Goal: Information Seeking & Learning: Understand process/instructions

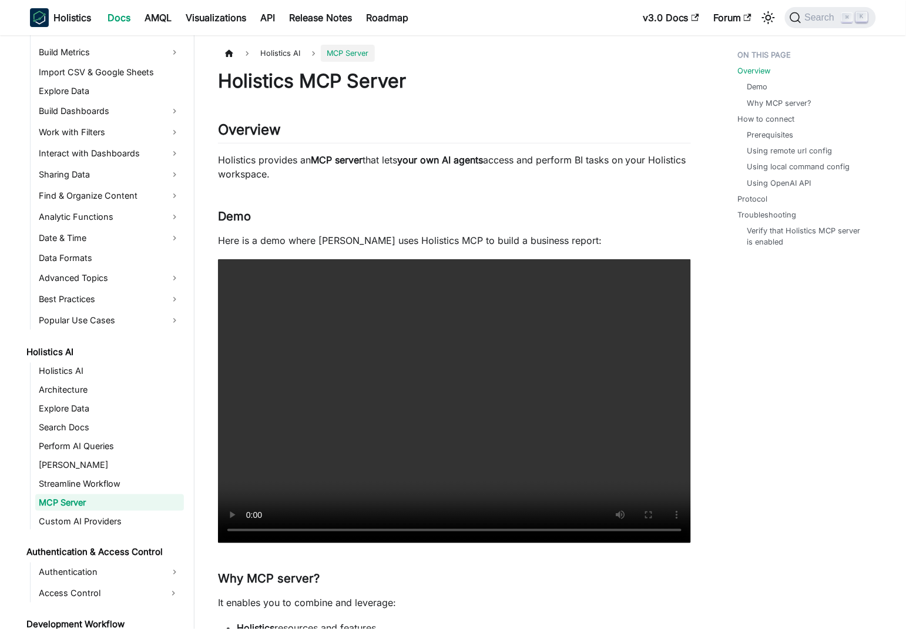
click at [319, 153] on p "Holistics provides an MCP server that lets your own AI agents access and perfor…" at bounding box center [454, 167] width 473 height 28
click at [301, 157] on p "Holistics provides an MCP server that lets your own AI agents access and perfor…" at bounding box center [454, 167] width 473 height 28
click at [301, 156] on p "Holistics provides an MCP server that lets your own AI agents access and perfor…" at bounding box center [454, 167] width 473 height 28
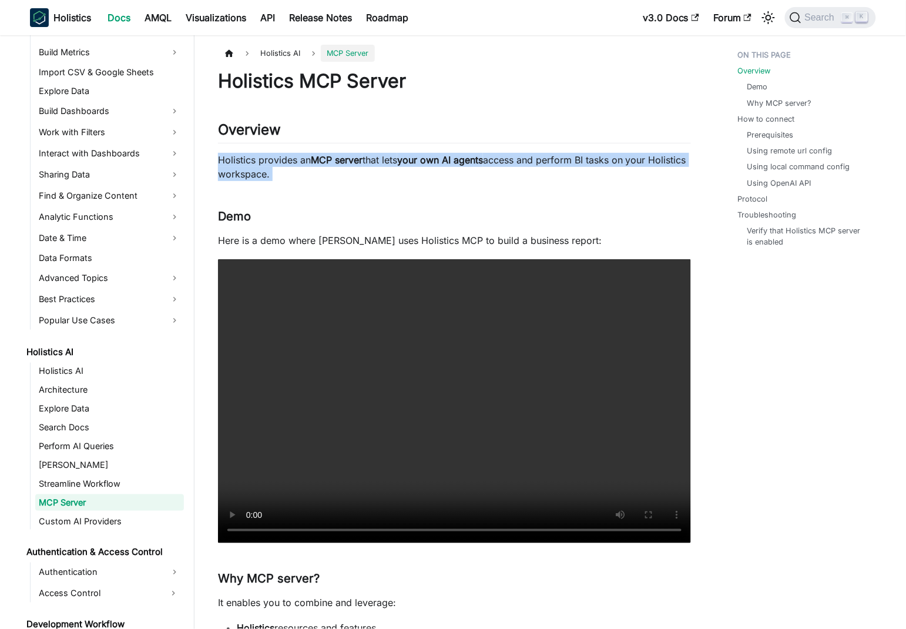
click at [301, 156] on p "Holistics provides an MCP server that lets your own AI agents access and perfor…" at bounding box center [454, 167] width 473 height 28
click at [414, 158] on strong "your own AI agents" at bounding box center [440, 160] width 86 height 12
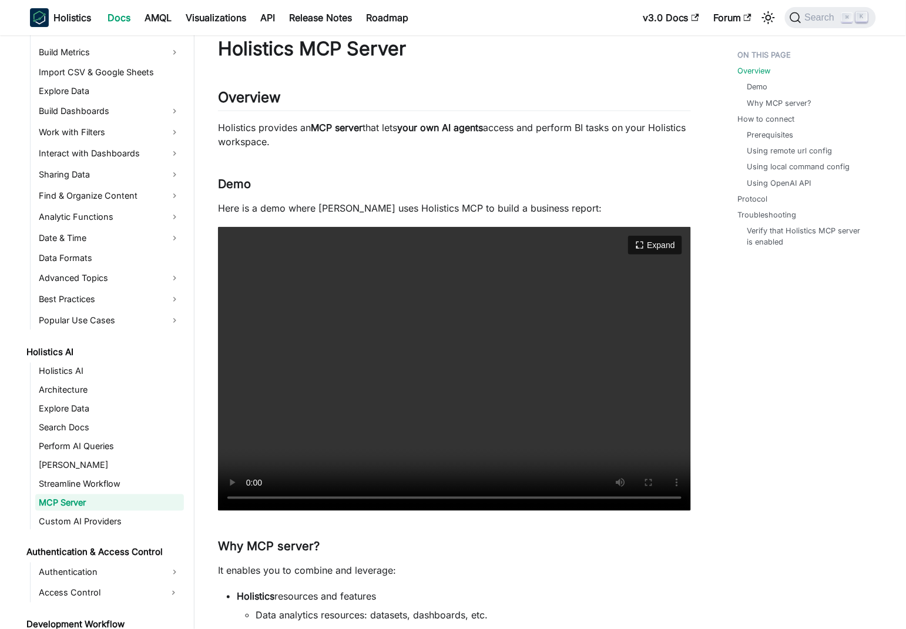
scroll to position [64, 0]
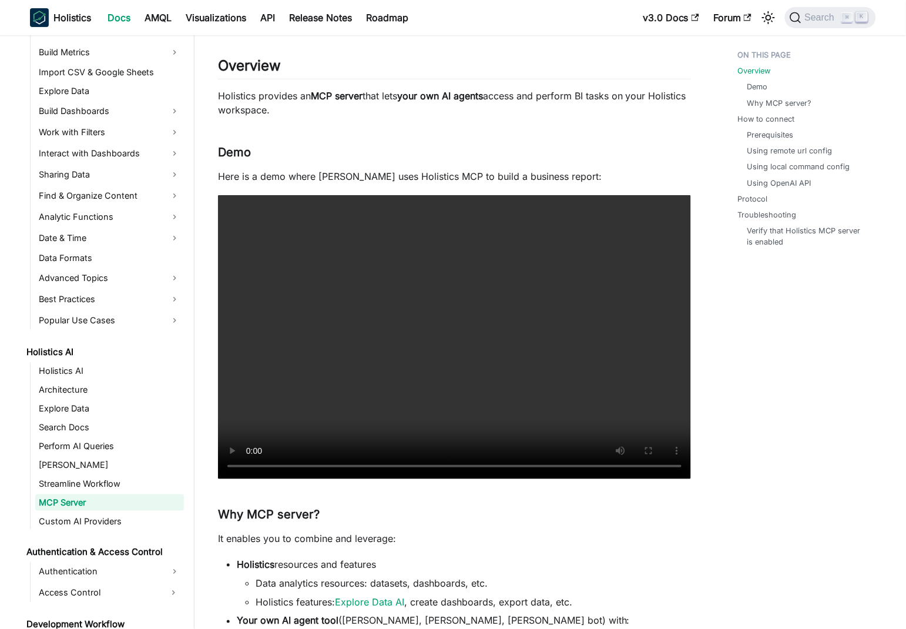
click at [244, 98] on p "Holistics provides an MCP server that lets your own AI agents access and perfor…" at bounding box center [454, 103] width 473 height 28
drag, startPoint x: 244, startPoint y: 98, endPoint x: 574, endPoint y: 100, distance: 329.7
click at [649, 99] on p "Holistics provides an MCP server that lets your own AI agents access and perfor…" at bounding box center [454, 103] width 473 height 28
click at [468, 95] on strong "your own AI agents" at bounding box center [440, 96] width 86 height 12
click at [314, 93] on strong "MCP server" at bounding box center [337, 96] width 52 height 12
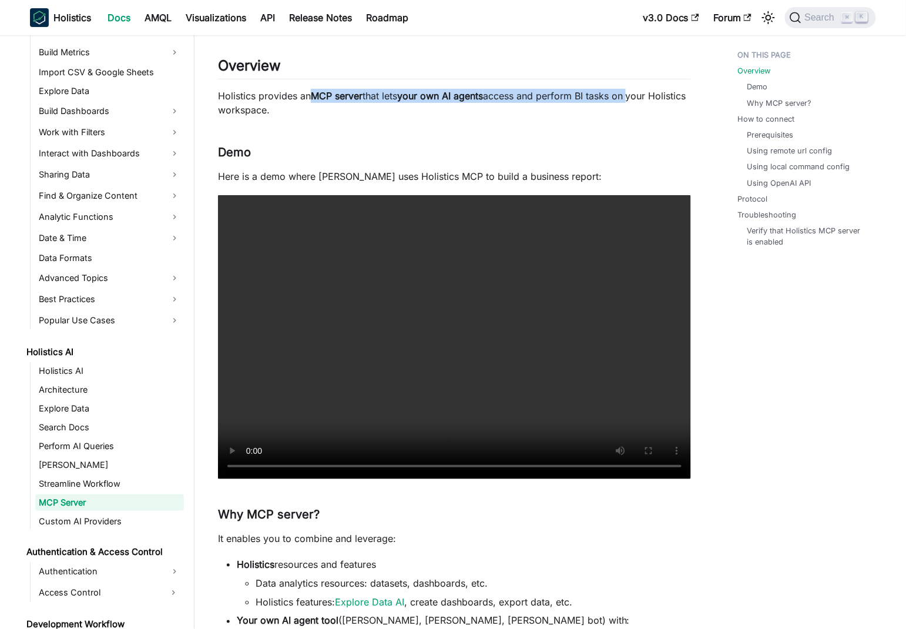
drag, startPoint x: 314, startPoint y: 93, endPoint x: 575, endPoint y: 104, distance: 261.7
click at [627, 95] on p "Holistics provides an MCP server that lets your own AI agents access and perfor…" at bounding box center [454, 103] width 473 height 28
click at [223, 110] on p "Holistics provides an MCP server that lets your own AI agents access and perfor…" at bounding box center [454, 103] width 473 height 28
drag, startPoint x: 223, startPoint y: 110, endPoint x: 407, endPoint y: 140, distance: 186.5
click at [316, 109] on p "Holistics provides an MCP server that lets your own AI agents access and perfor…" at bounding box center [454, 103] width 473 height 28
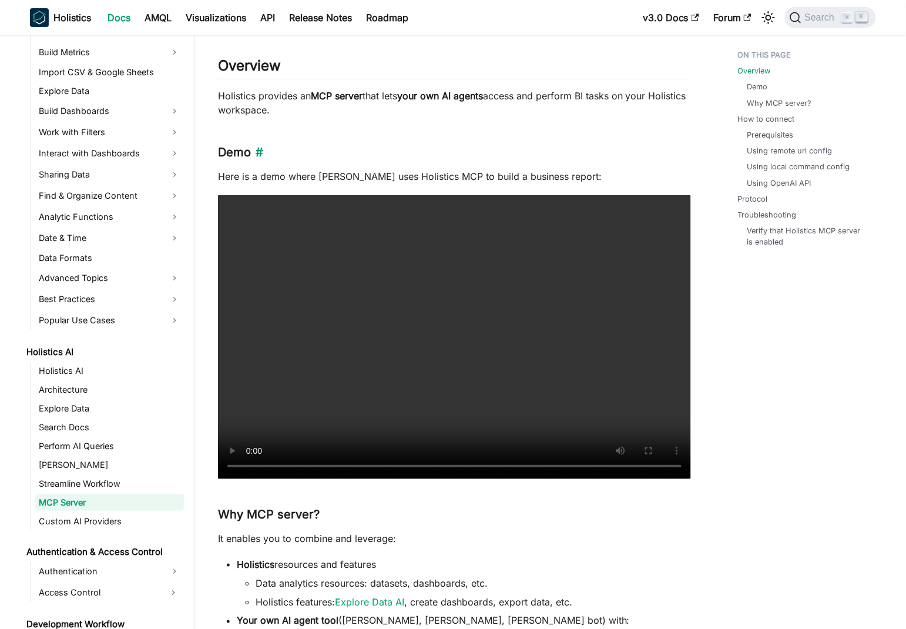
click at [408, 145] on h3 "Demo ​" at bounding box center [454, 152] width 473 height 15
click at [237, 173] on p "Here is a demo where [PERSON_NAME] uses Holistics MCP to build a business repor…" at bounding box center [454, 176] width 473 height 14
drag, startPoint x: 237, startPoint y: 173, endPoint x: 602, endPoint y: 173, distance: 364.3
click at [602, 173] on p "Here is a demo where [PERSON_NAME] uses Holistics MCP to build a business repor…" at bounding box center [454, 176] width 473 height 14
click at [534, 173] on p "Here is a demo where [PERSON_NAME] uses Holistics MCP to build a business repor…" at bounding box center [454, 176] width 473 height 14
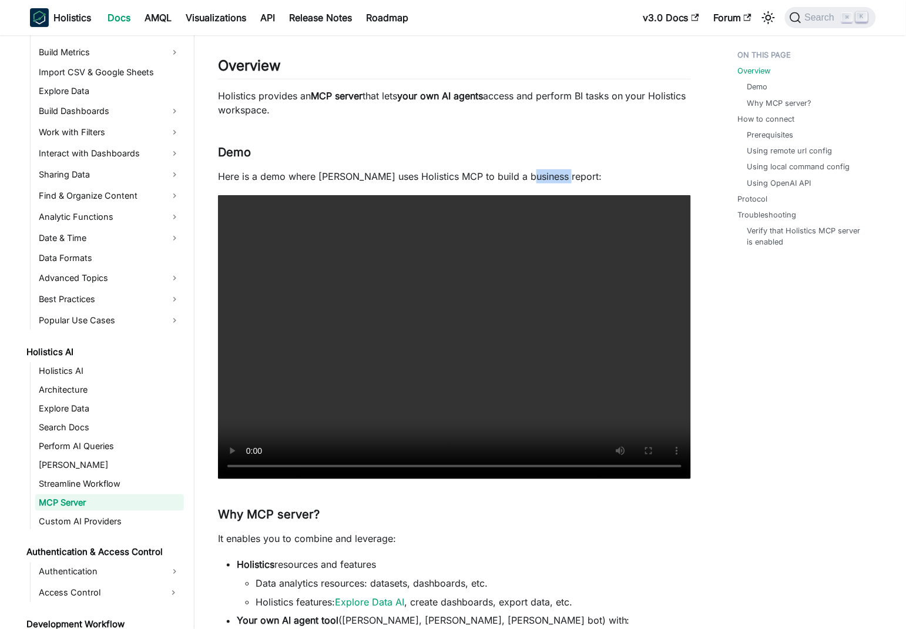
click at [534, 173] on p "Here is a demo where [PERSON_NAME] uses Holistics MCP to build a business repor…" at bounding box center [454, 176] width 473 height 14
click at [531, 108] on p "Holistics provides an MCP server that lets your own AI agents access and perfor…" at bounding box center [454, 103] width 473 height 28
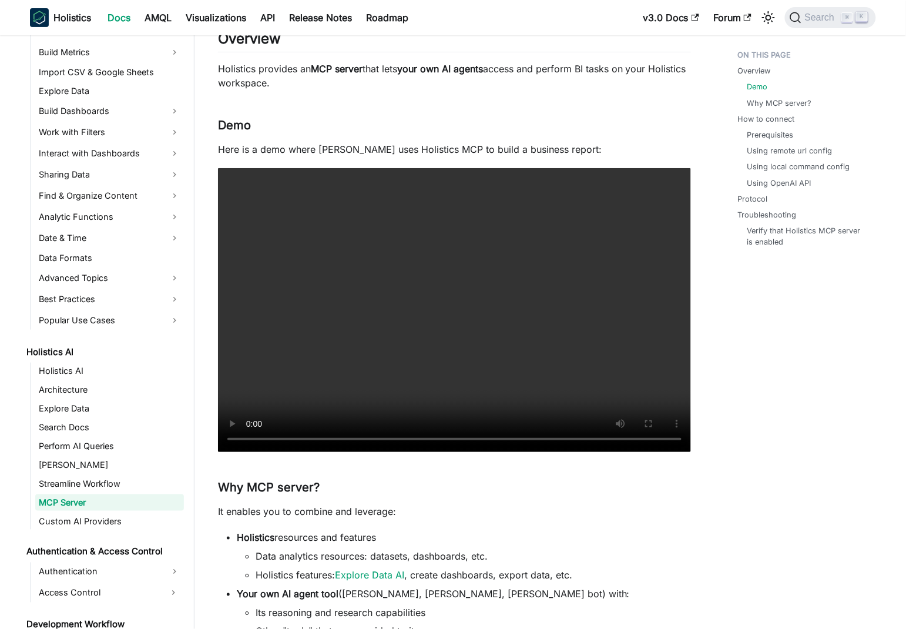
scroll to position [128, 0]
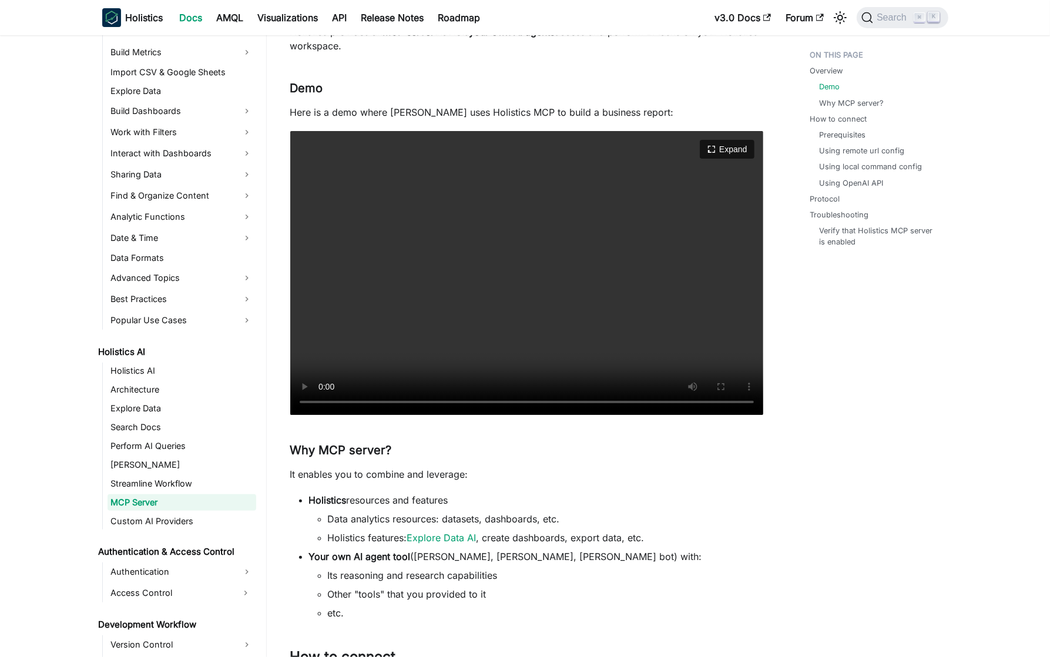
click at [619, 266] on video "Your browser does not support embedding video, but you can download it ." at bounding box center [526, 273] width 473 height 284
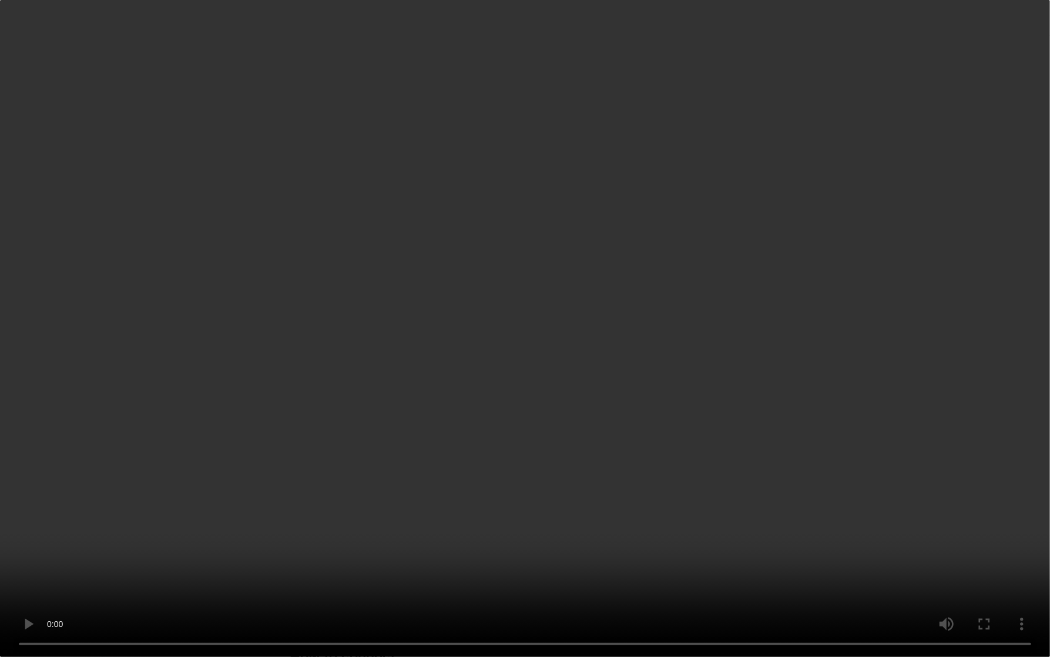
click at [874, 462] on video "Your browser does not support embedding video, but you can download it ." at bounding box center [525, 328] width 1050 height 657
click at [740, 455] on video "Your browser does not support embedding video, but you can download it ." at bounding box center [525, 328] width 1050 height 657
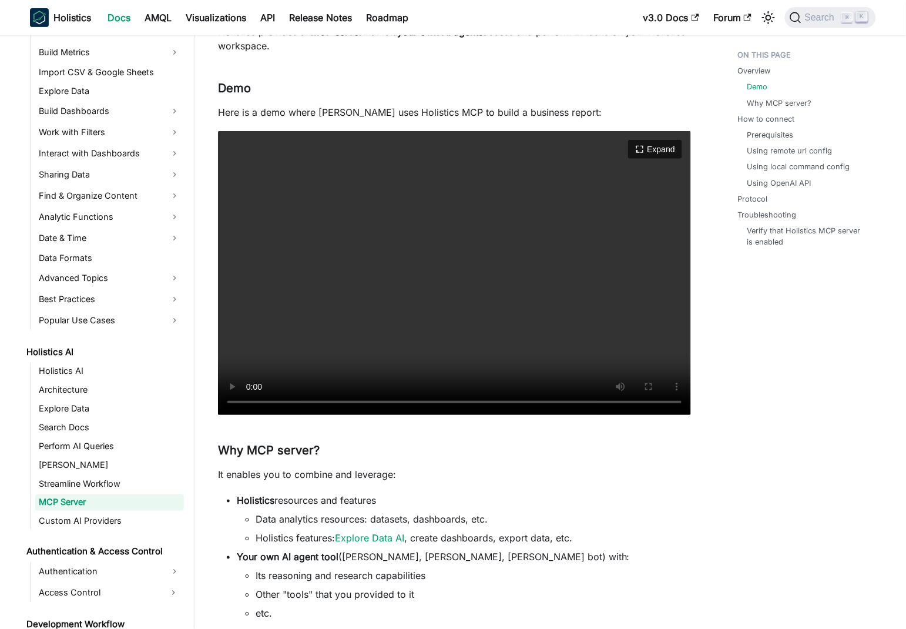
click at [425, 267] on video "Your browser does not support embedding video, but you can download it ." at bounding box center [454, 273] width 473 height 284
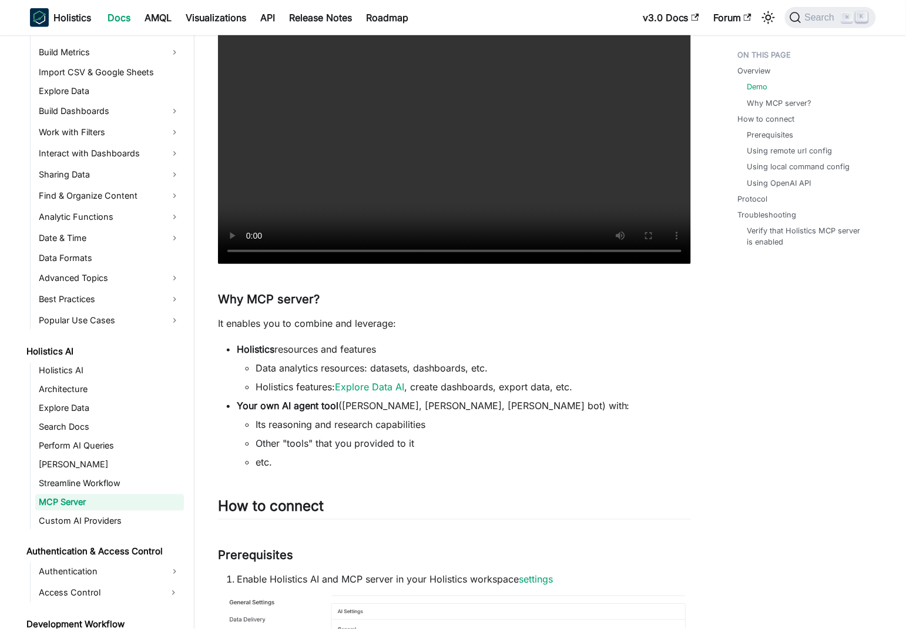
scroll to position [316, 0]
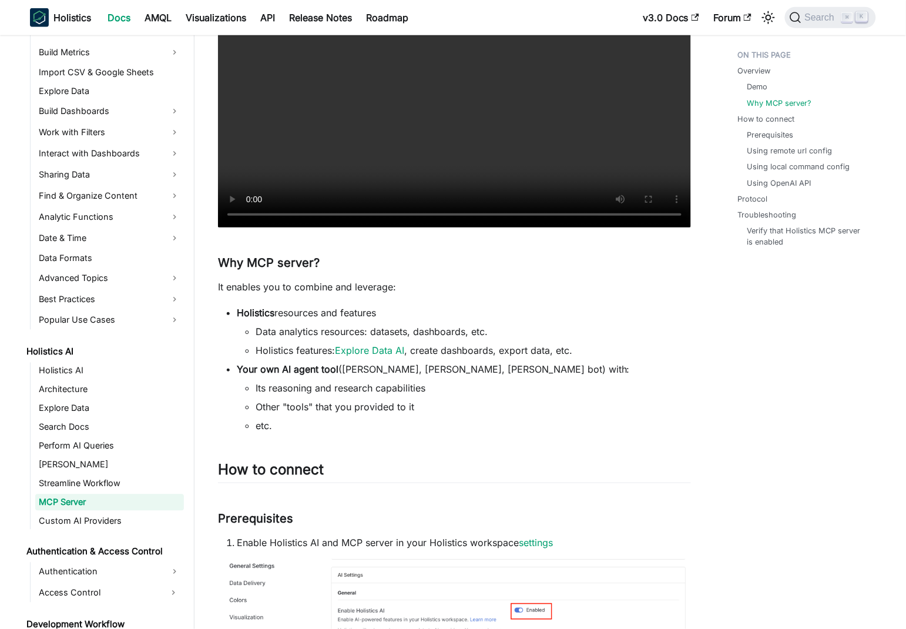
click at [276, 282] on p "It enables you to combine and leverage:" at bounding box center [454, 287] width 473 height 14
click at [262, 330] on li "Data analytics resources: datasets, dashboards, etc." at bounding box center [473, 331] width 435 height 14
drag, startPoint x: 262, startPoint y: 330, endPoint x: 514, endPoint y: 338, distance: 252.3
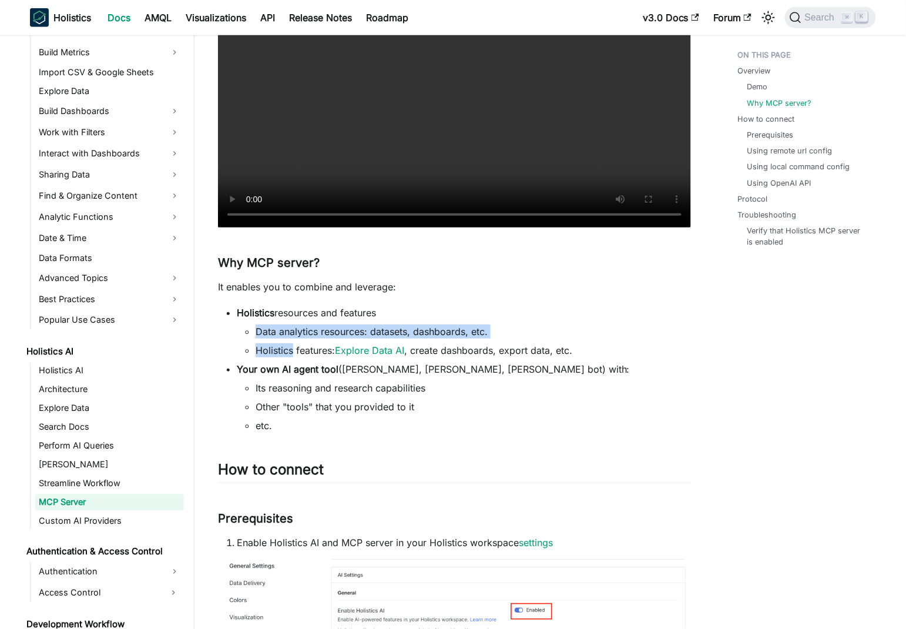
click at [515, 338] on ul "Data analytics resources: datasets, dashboards, etc. Holistics features: Explor…" at bounding box center [464, 340] width 454 height 33
click at [290, 351] on li "Holistics features: Explore Data AI , create dashboards, export data, etc." at bounding box center [473, 350] width 435 height 14
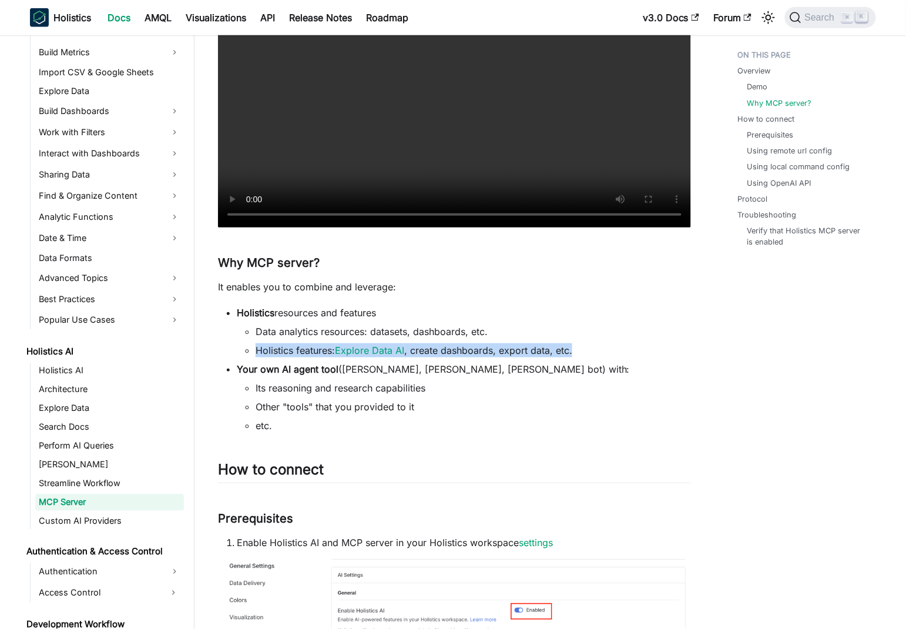
click at [290, 351] on li "Holistics features: Explore Data AI , create dashboards, export data, etc." at bounding box center [473, 350] width 435 height 14
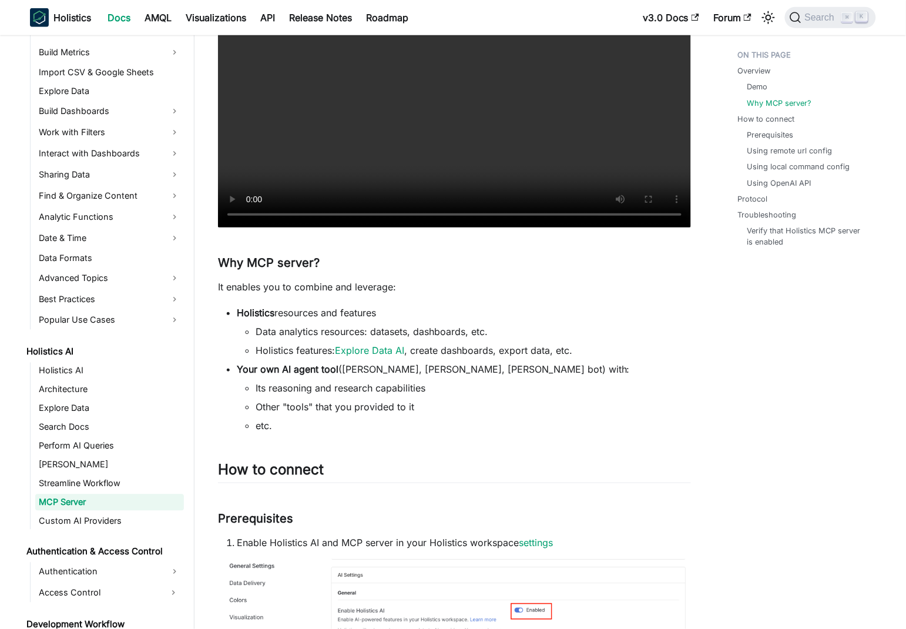
click at [668, 335] on li "Data analytics resources: datasets, dashboards, etc." at bounding box center [473, 331] width 435 height 14
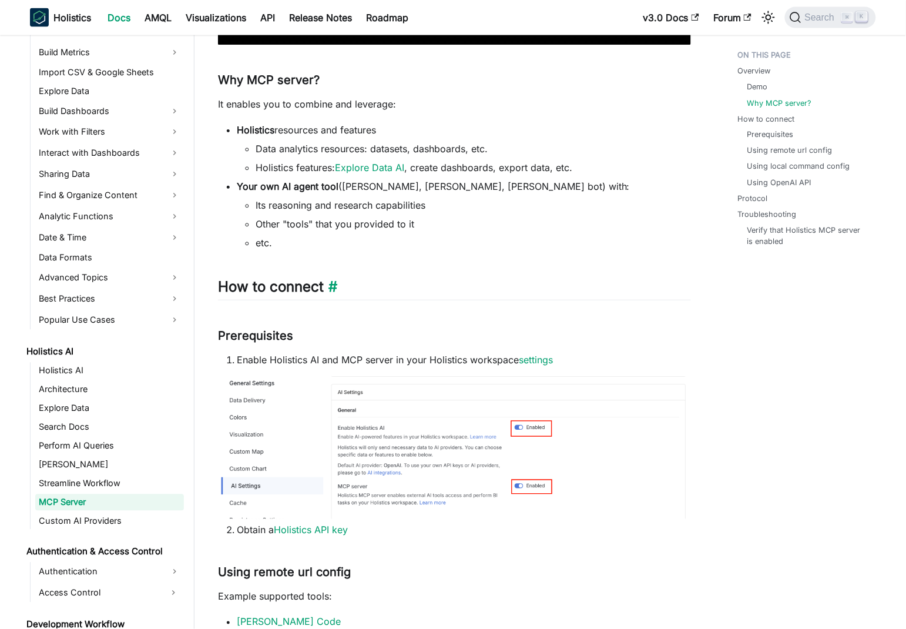
scroll to position [508, 0]
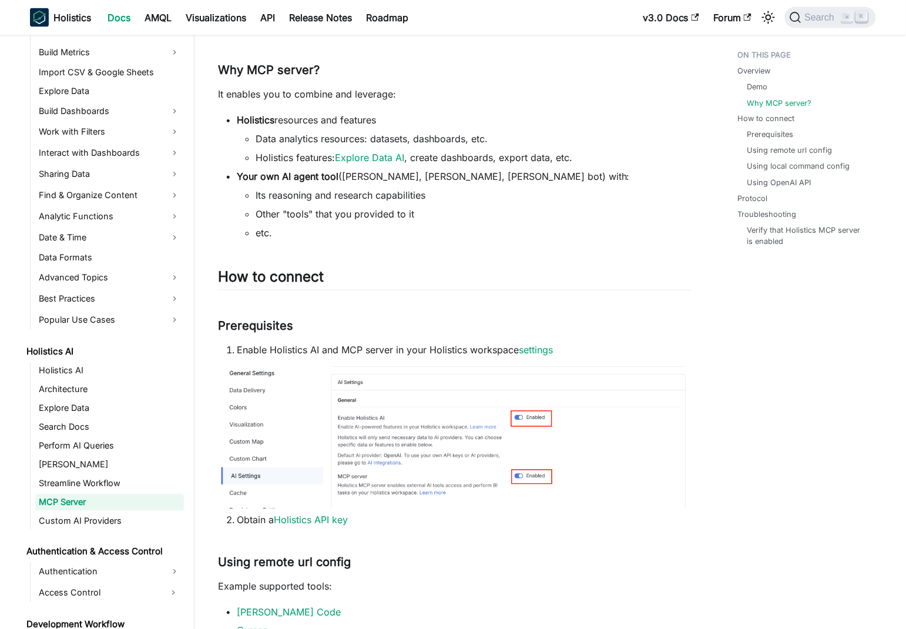
click at [269, 193] on li "Its reasoning and research capabilities" at bounding box center [473, 195] width 435 height 14
click at [501, 199] on li "Its reasoning and research capabilities" at bounding box center [473, 195] width 435 height 14
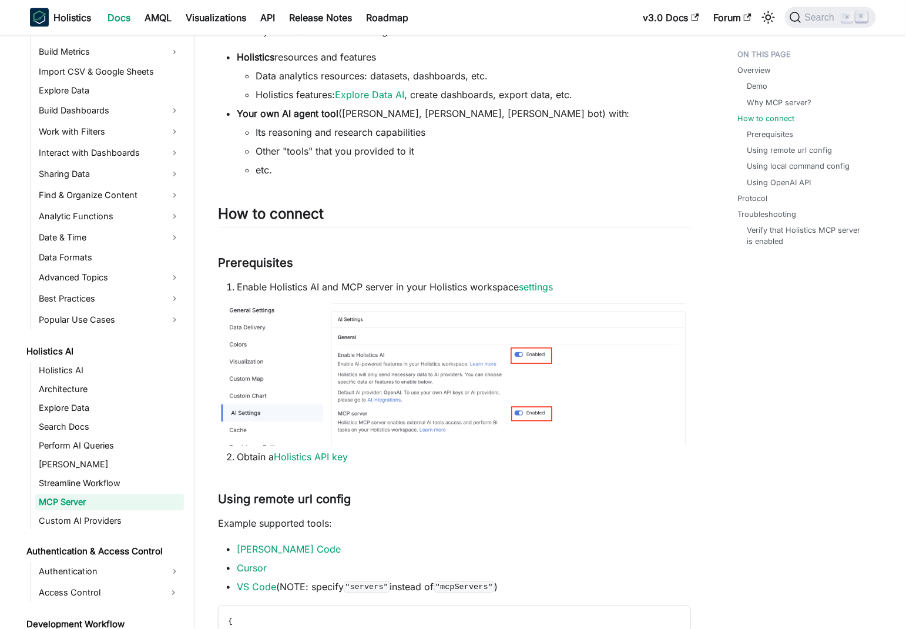
scroll to position [636, 0]
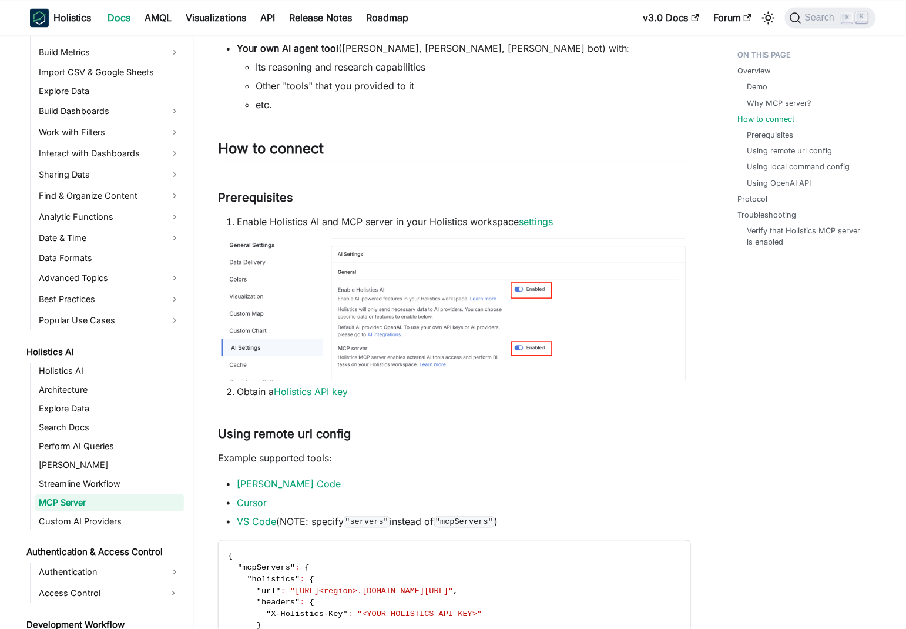
click at [397, 222] on li "Enable Holistics AI and MCP server in your Holistics workspace settings" at bounding box center [464, 221] width 454 height 14
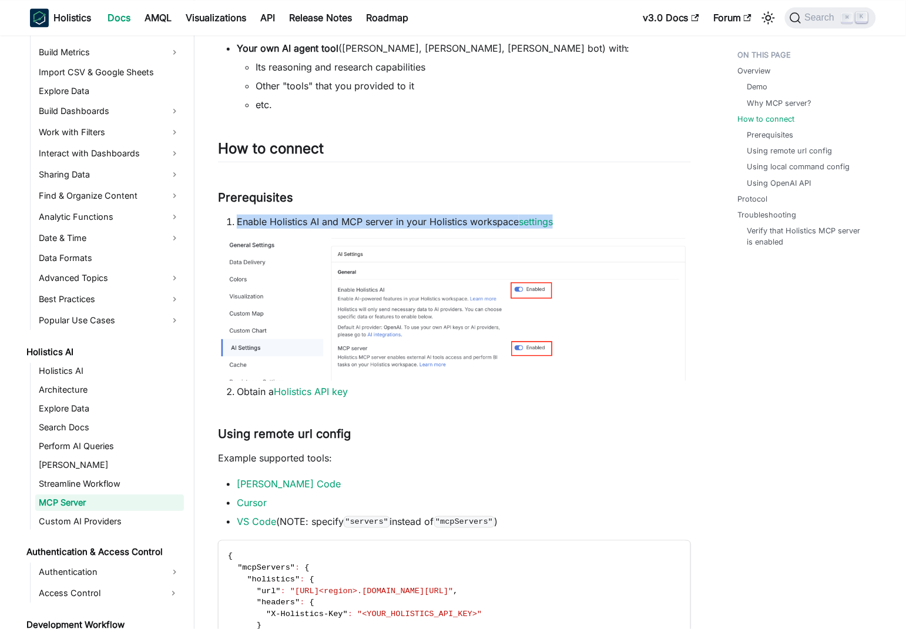
click at [397, 222] on li "Enable Holistics AI and MCP server in your Holistics workspace settings" at bounding box center [464, 221] width 454 height 14
click at [341, 220] on li "Enable Holistics AI and MCP server in your Holistics workspace settings" at bounding box center [464, 221] width 454 height 14
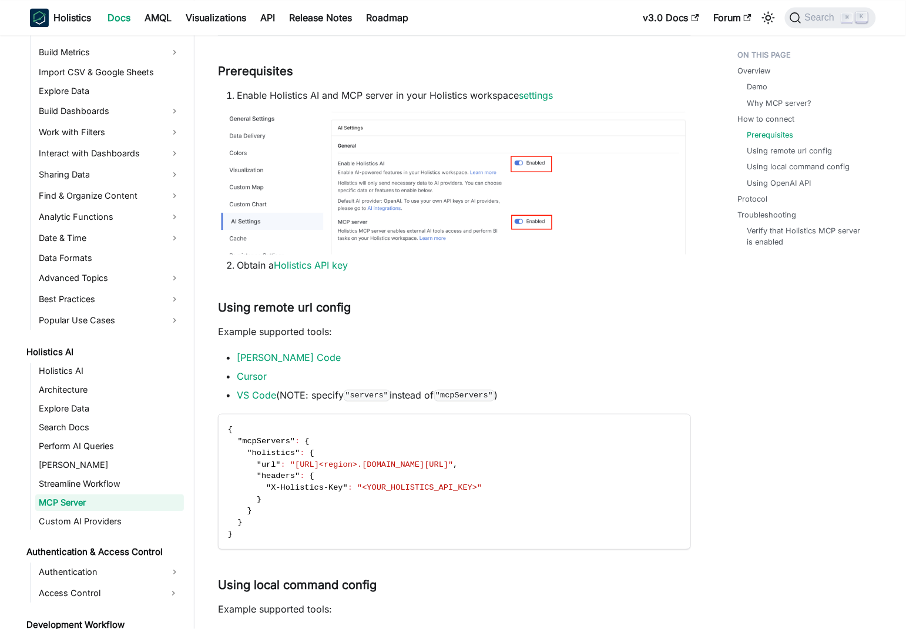
scroll to position [765, 0]
click at [249, 332] on p "Example supported tools:" at bounding box center [454, 330] width 473 height 14
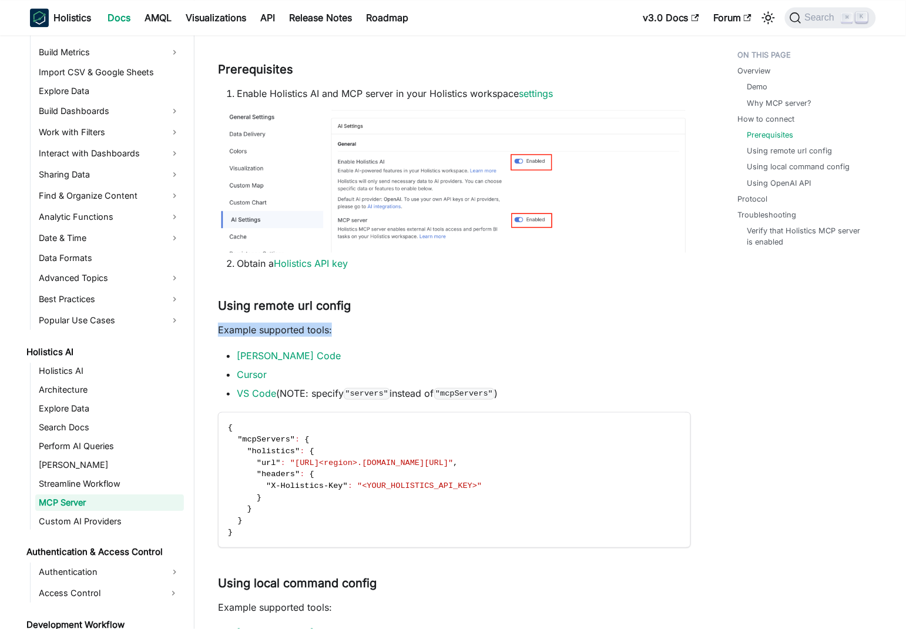
click at [249, 332] on p "Example supported tools:" at bounding box center [454, 330] width 473 height 14
click at [447, 336] on p "Example supported tools:" at bounding box center [454, 330] width 473 height 14
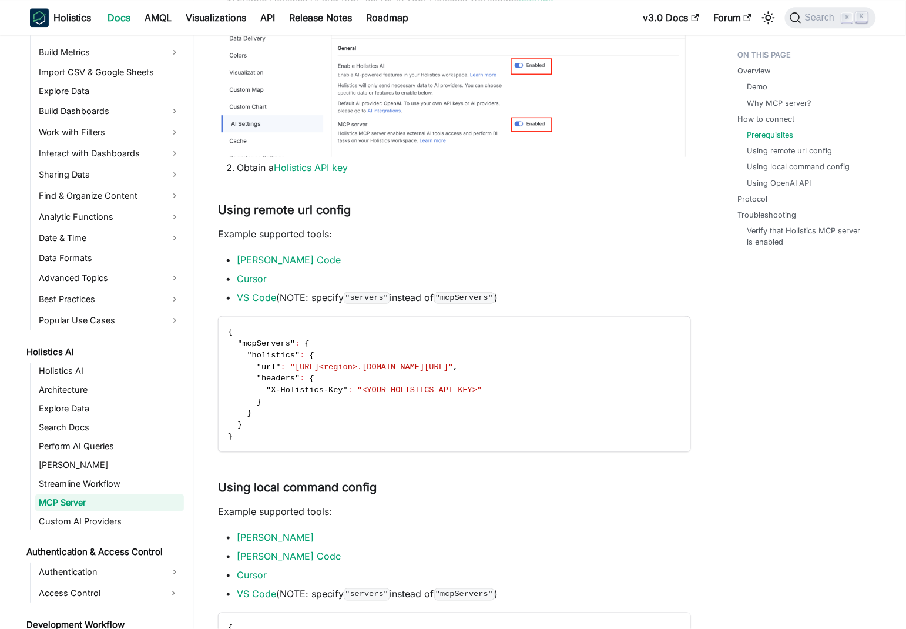
scroll to position [893, 0]
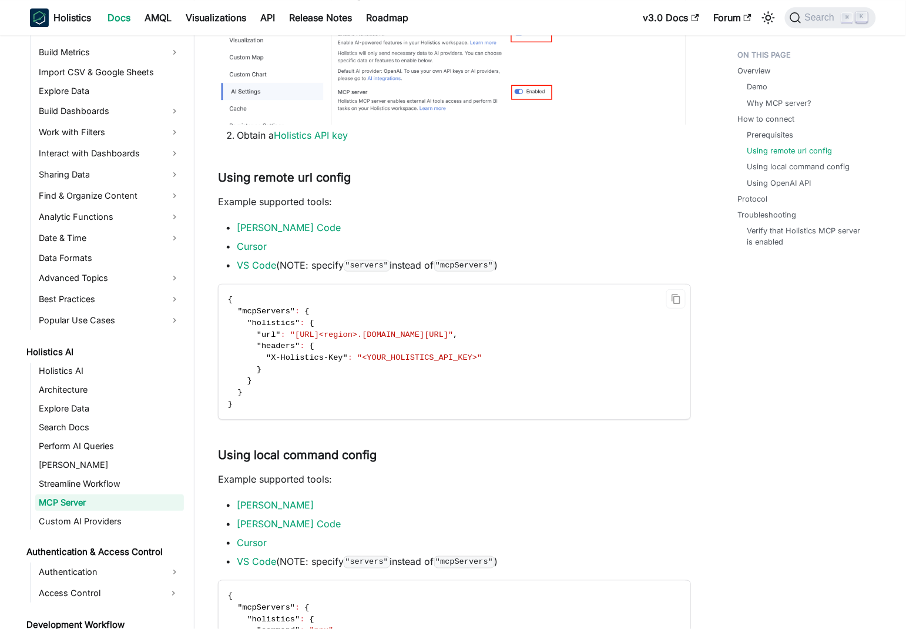
click at [329, 398] on code "{ "mcpServers" : { "holistics" : { "url" : "[URL]<region>.[DOMAIN_NAME][URL]" ,…" at bounding box center [454, 351] width 470 height 135
drag, startPoint x: 255, startPoint y: 332, endPoint x: 501, endPoint y: 336, distance: 245.7
click at [501, 336] on code "{ "mcpServers" : { "holistics" : { "url" : "[URL]<region>.[DOMAIN_NAME][URL]" ,…" at bounding box center [454, 351] width 470 height 135
copy span ""url" : "[URL]<region>.[DOMAIN_NAME][URL]" ,"
drag, startPoint x: 256, startPoint y: 345, endPoint x: 301, endPoint y: 373, distance: 53.3
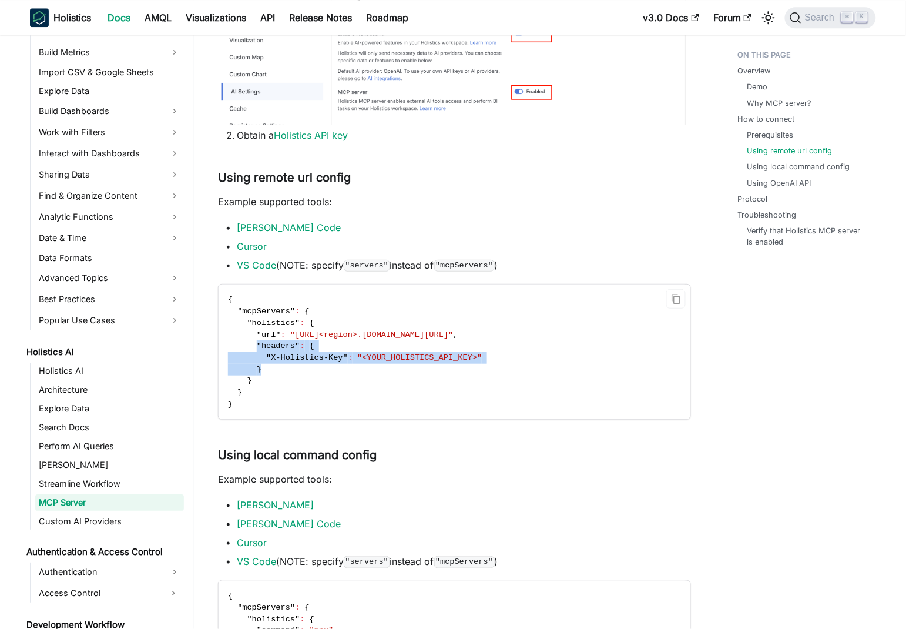
click at [301, 373] on code "{ "mcpServers" : { "holistics" : { "url" : "[URL]<region>.[DOMAIN_NAME][URL]" ,…" at bounding box center [454, 351] width 470 height 135
copy code ""headers" : { "X-Holistics-Key" : "<YOUR_HOLISTICS_API_KEY>" }"
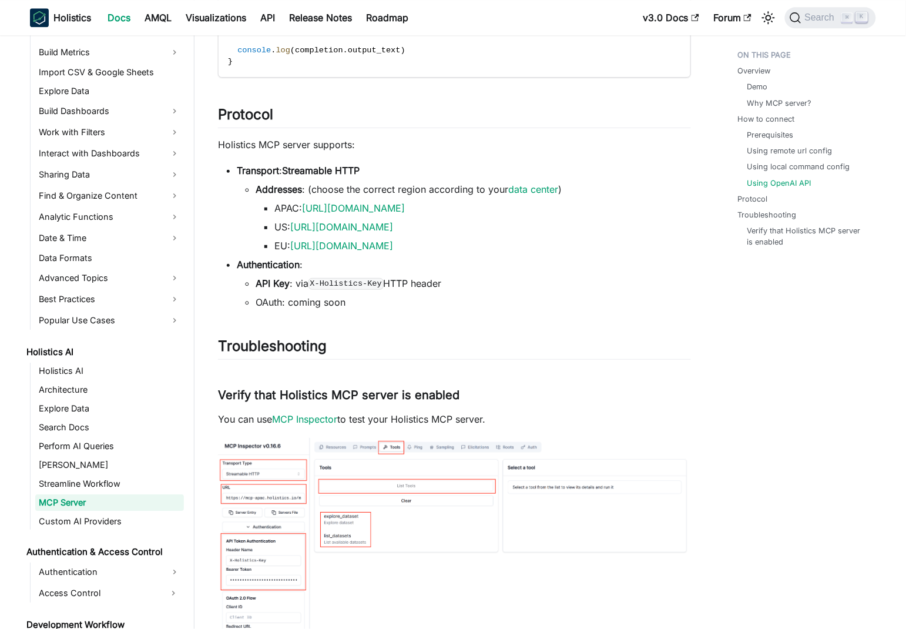
scroll to position [2171, 0]
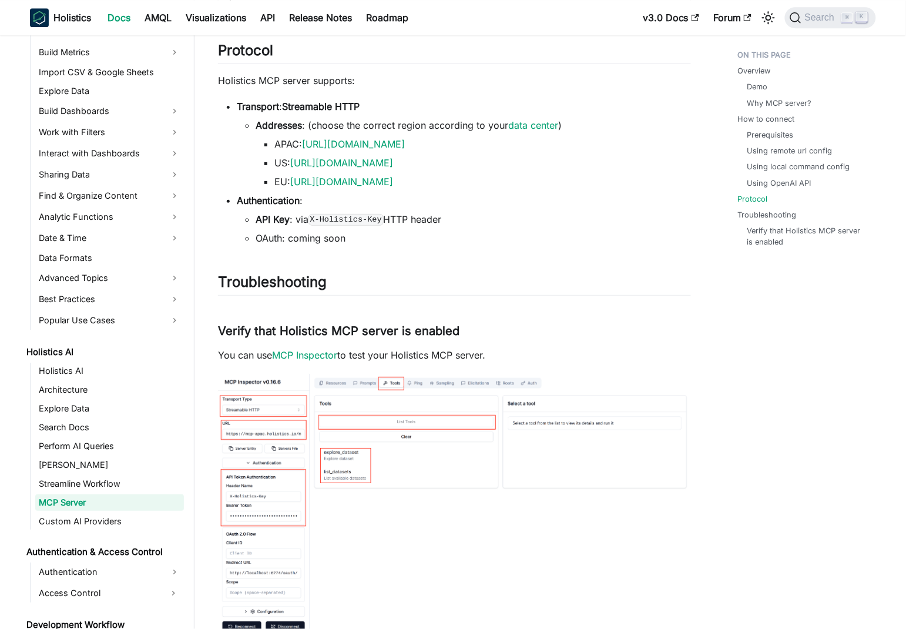
click at [682, 361] on p "You can use MCP Inspector to test your Holistics MCP server." at bounding box center [454, 355] width 473 height 14
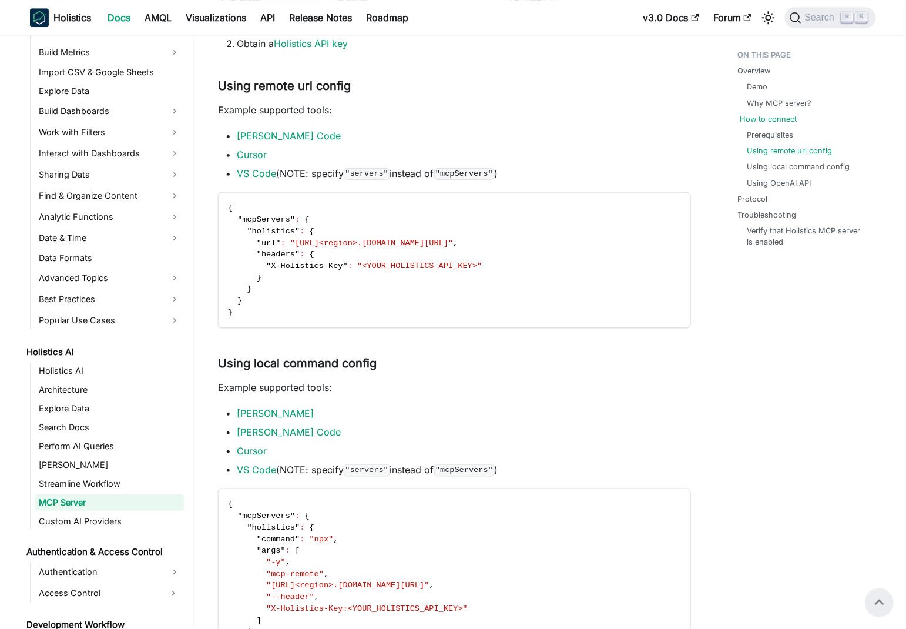
click at [749, 115] on link "How to connect" at bounding box center [768, 118] width 57 height 11
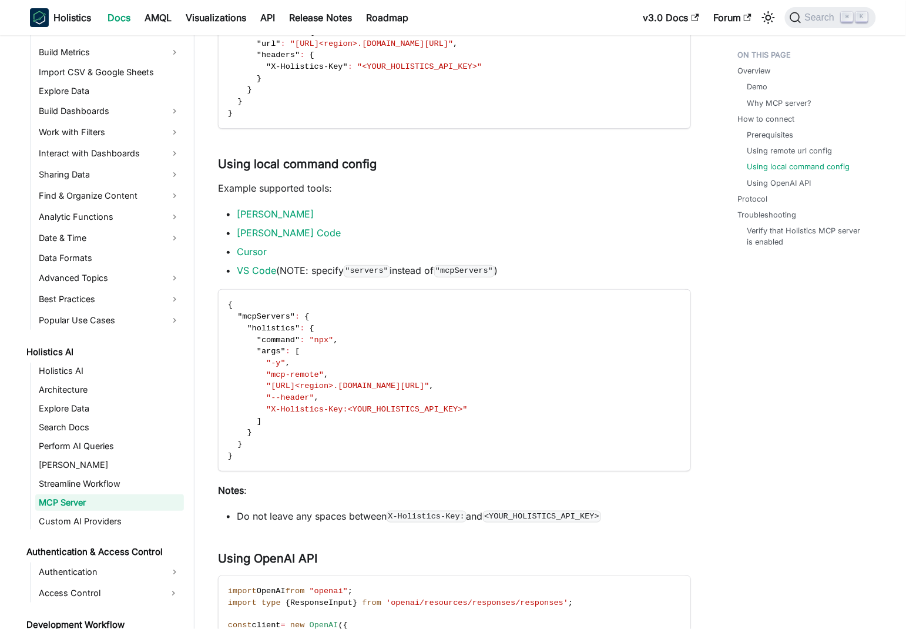
scroll to position [1248, 0]
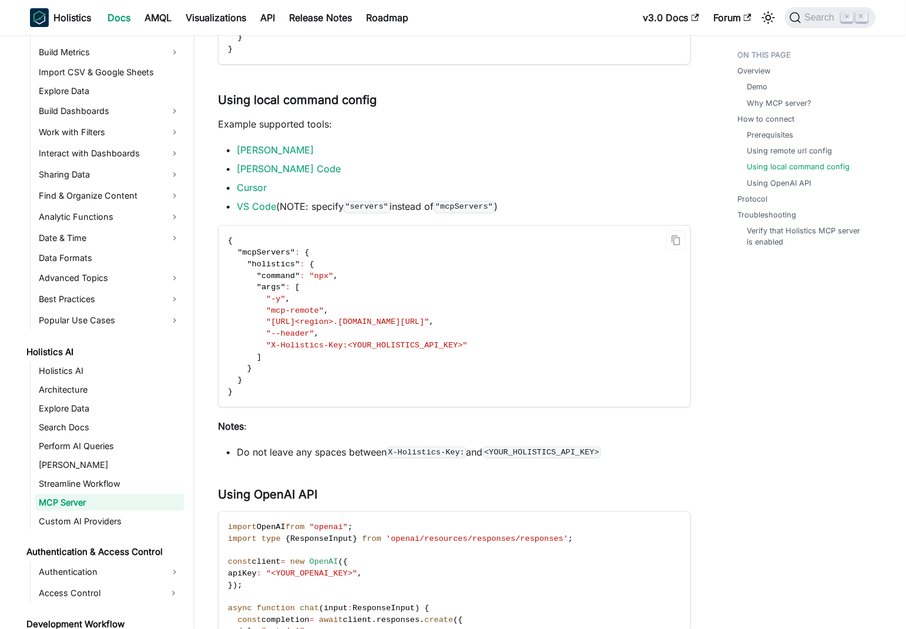
click at [376, 321] on span ""[URL]<region>.[DOMAIN_NAME][URL]"" at bounding box center [347, 321] width 163 height 9
click at [507, 276] on code "{ "mcpServers" : { "holistics" : { "command" : "npx" , "args" : [ "-y" , "mcp-r…" at bounding box center [454, 316] width 470 height 181
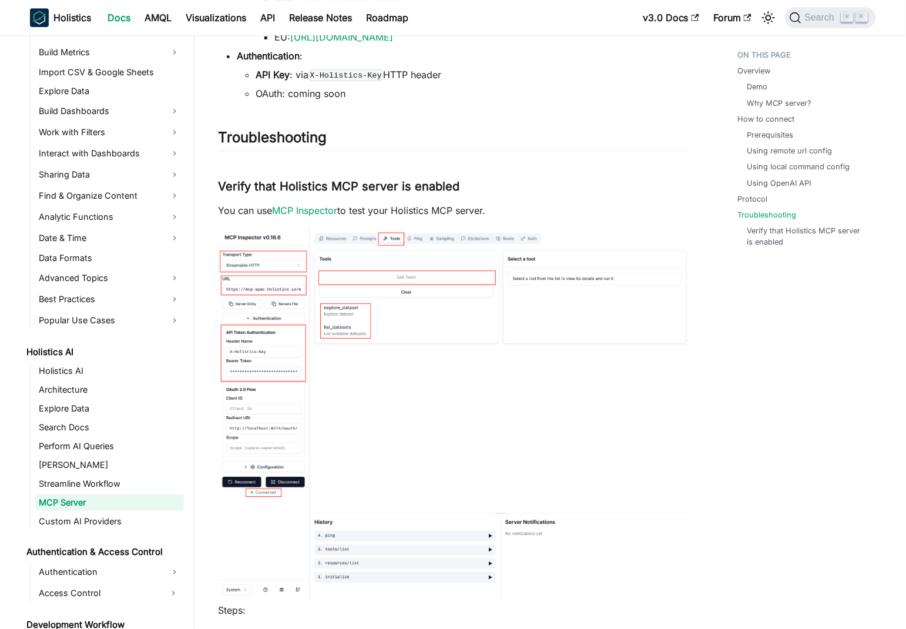
scroll to position [2318, 0]
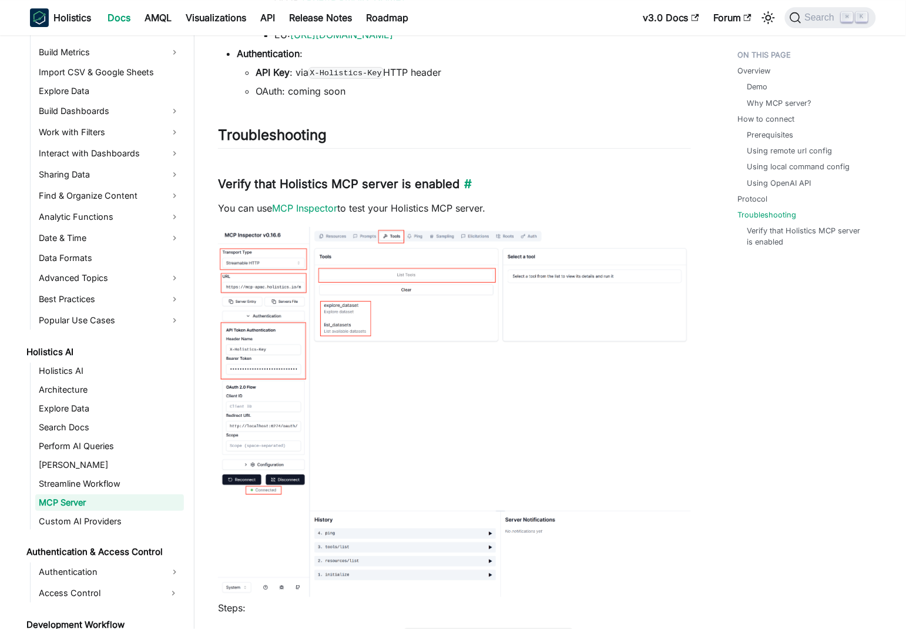
click at [229, 183] on h3 "Verify that Holistics MCP server is enabled ​" at bounding box center [454, 184] width 473 height 15
drag, startPoint x: 229, startPoint y: 183, endPoint x: 430, endPoint y: 187, distance: 201.0
click at [454, 185] on h3 "Verify that Holistics MCP server is enabled ​" at bounding box center [454, 184] width 473 height 15
click at [234, 203] on p "You can use MCP Inspector to test your Holistics MCP server." at bounding box center [454, 208] width 473 height 14
drag, startPoint x: 234, startPoint y: 203, endPoint x: 446, endPoint y: 207, distance: 212.2
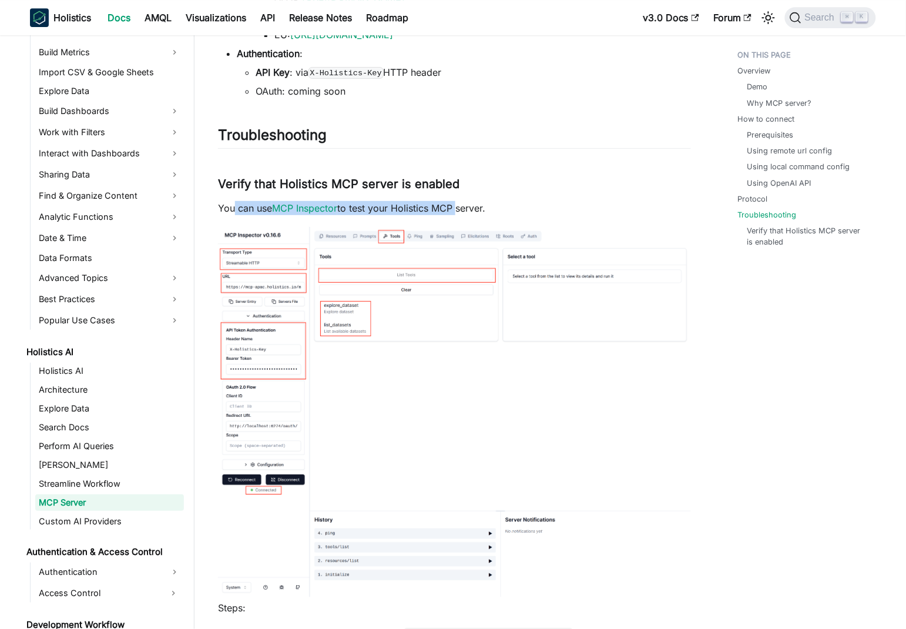
click at [446, 207] on p "You can use MCP Inspector to test your Holistics MCP server." at bounding box center [454, 208] width 473 height 14
click at [386, 207] on p "You can use MCP Inspector to test your Holistics MCP server." at bounding box center [454, 208] width 473 height 14
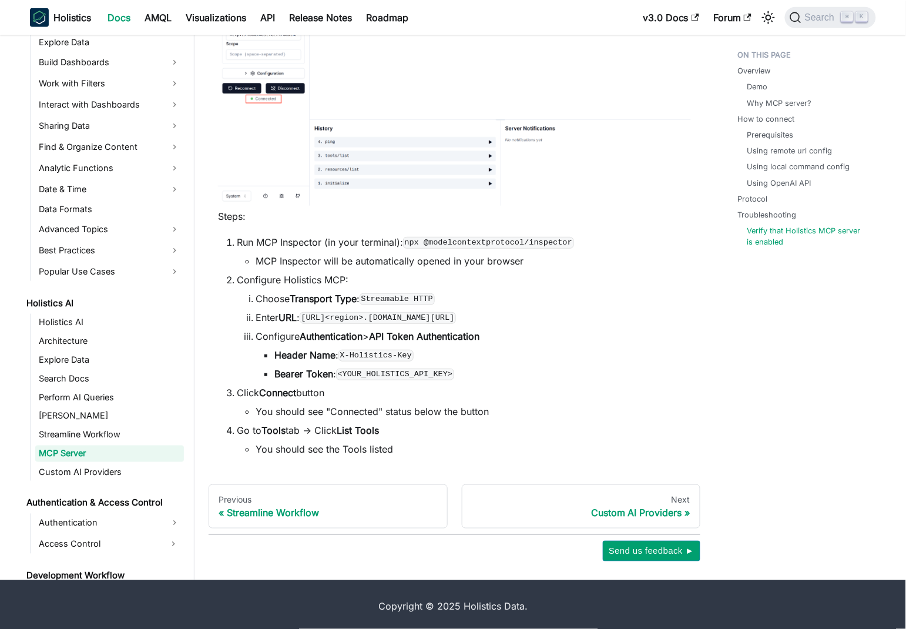
scroll to position [2711, 0]
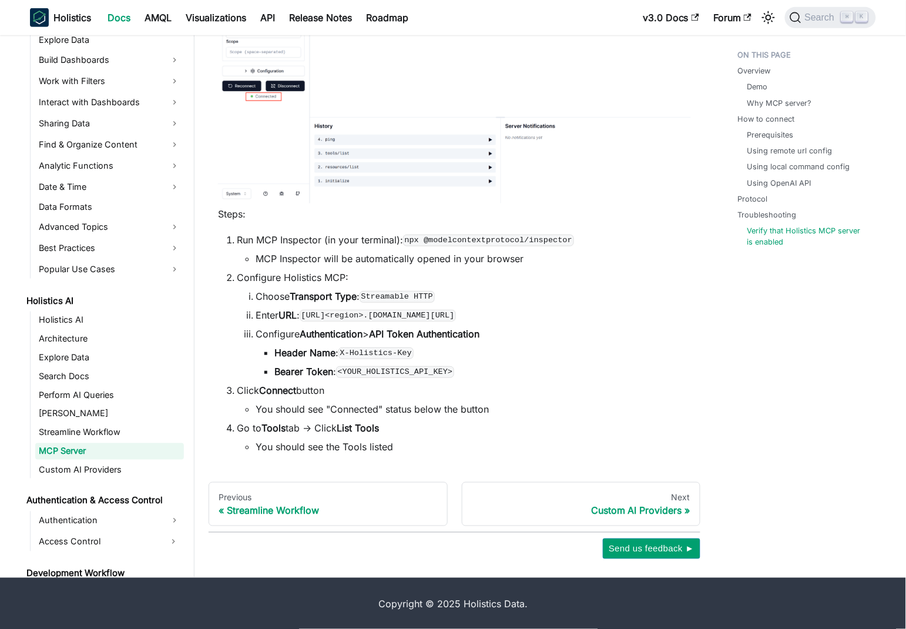
click at [600, 366] on li "Bearer Token : <YOUR_HOLISTICS_API_KEY>" at bounding box center [482, 371] width 417 height 14
click at [317, 349] on strong "Header Name" at bounding box center [304, 353] width 61 height 12
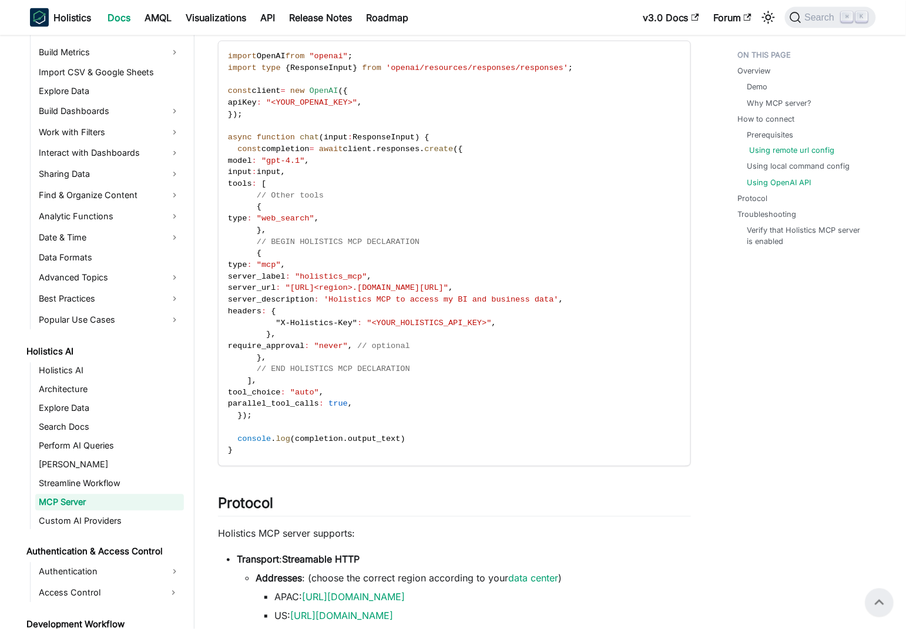
click at [797, 153] on link "Using remote url config" at bounding box center [792, 150] width 85 height 11
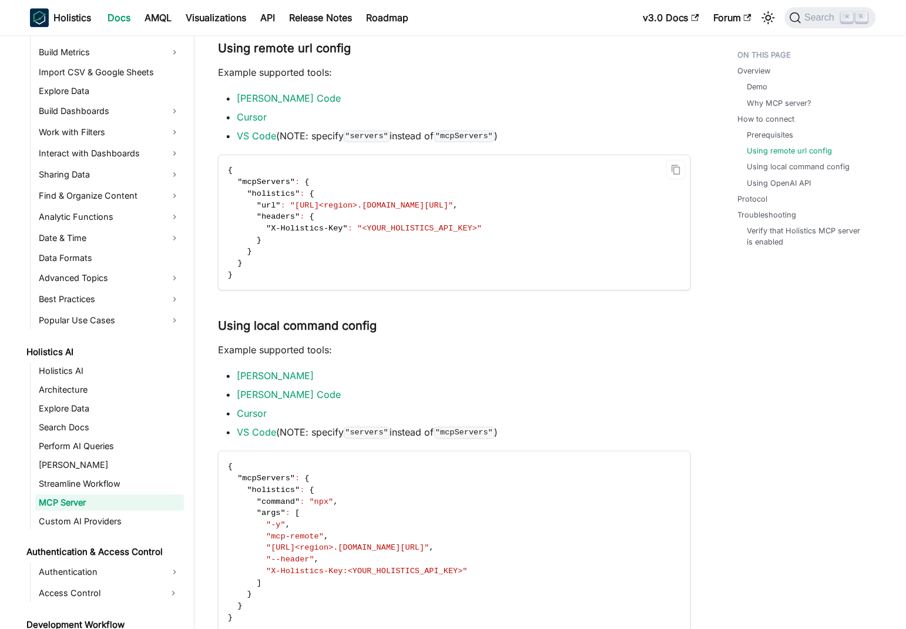
click at [402, 232] on span ""<YOUR_HOLISTICS_API_KEY>"" at bounding box center [419, 228] width 125 height 9
click at [445, 206] on span ""[URL]<region>.[DOMAIN_NAME][URL]"" at bounding box center [371, 205] width 163 height 9
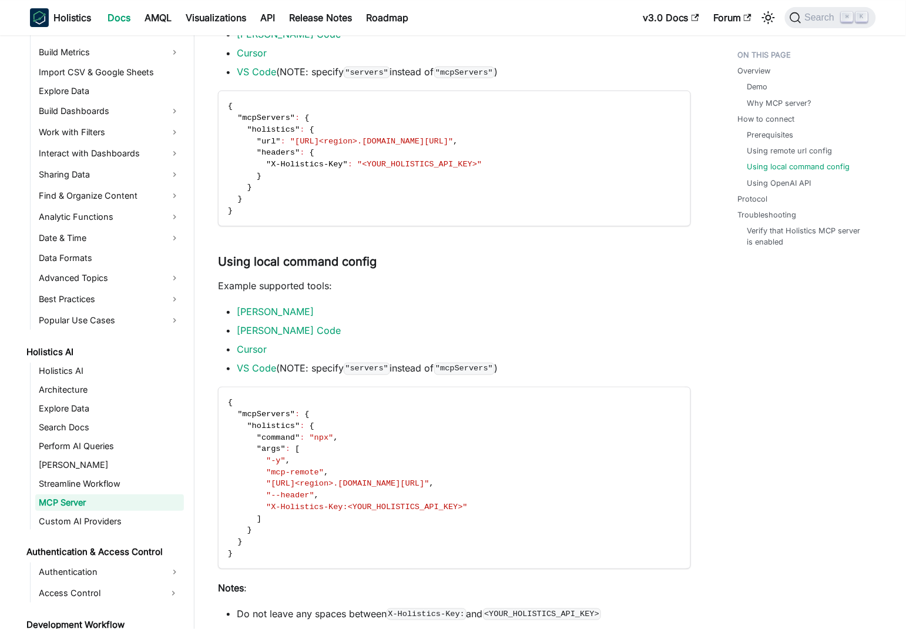
click at [742, 351] on div "Overview Demo Why MCP server? How to connect Prerequisites Using remote url con…" at bounding box center [801, 572] width 173 height 3226
click at [284, 283] on p "Example supported tools:" at bounding box center [454, 286] width 473 height 14
click at [374, 277] on div "Holistics MCP Server Overview ​ Holistics provides an MCP server that lets your…" at bounding box center [454, 531] width 473 height 3096
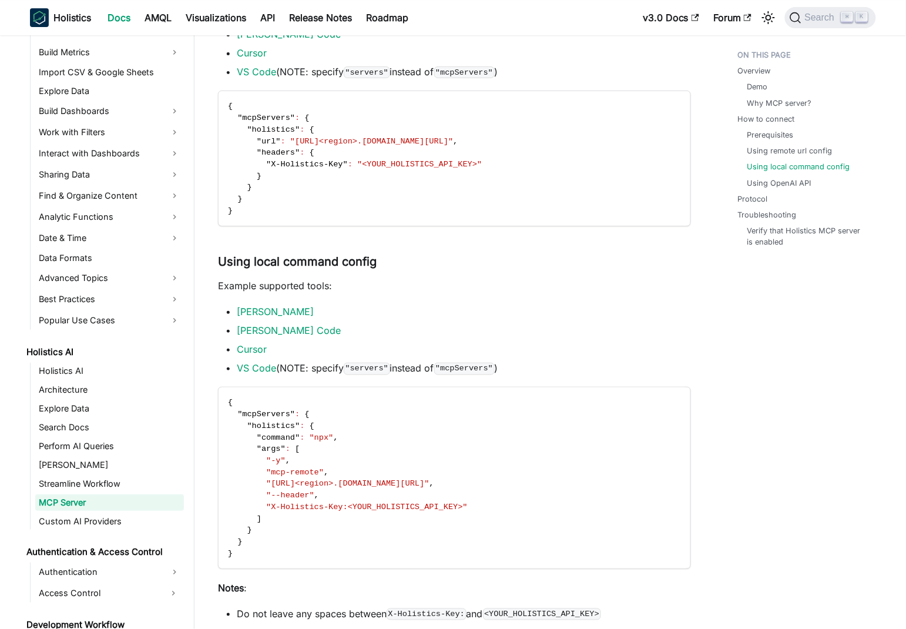
scroll to position [1150, 0]
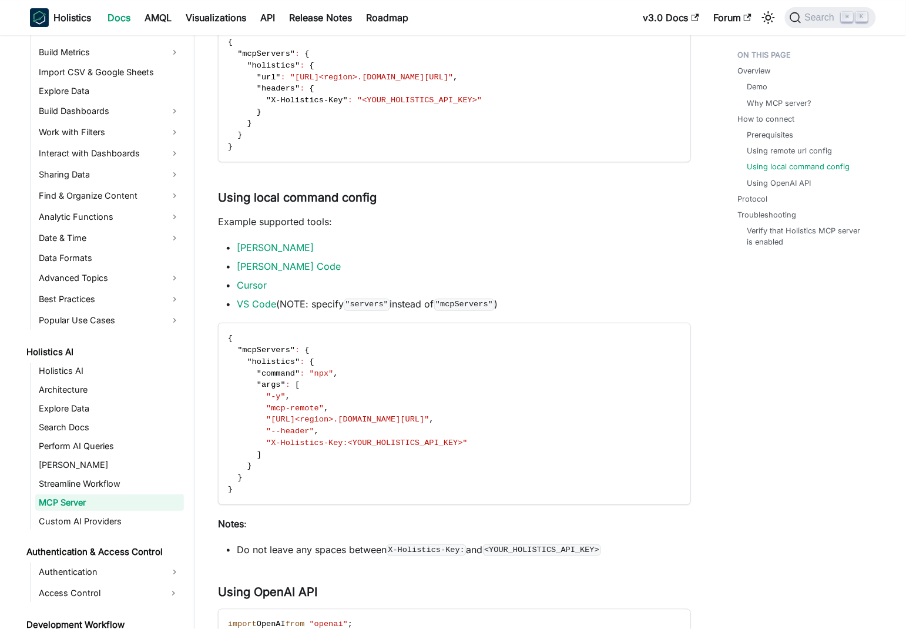
click at [781, 343] on div "Overview Demo Why MCP server? How to connect Prerequisites Using remote url con…" at bounding box center [801, 508] width 173 height 3226
click at [304, 422] on span ""[URL]<region>.[DOMAIN_NAME][URL]"" at bounding box center [347, 419] width 163 height 9
click at [284, 379] on code "{ "mcpServers" : { "holistics" : { "command" : "npx" , "args" : [ "-y" , "mcp-r…" at bounding box center [454, 413] width 470 height 181
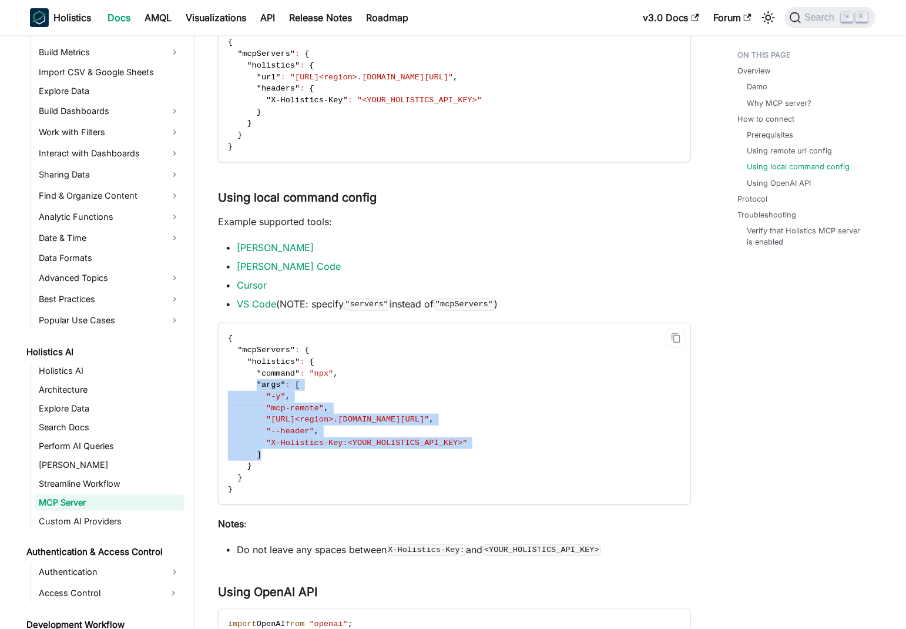
drag, startPoint x: 256, startPoint y: 383, endPoint x: 317, endPoint y: 452, distance: 92.8
click at [317, 452] on code "{ "mcpServers" : { "holistics" : { "command" : "npx" , "args" : [ "-y" , "mcp-r…" at bounding box center [454, 413] width 470 height 181
copy code ""args" : [ "-y" , "mcp-remote" , "[URL]<region>.[DOMAIN_NAME][URL]" , "--header…"
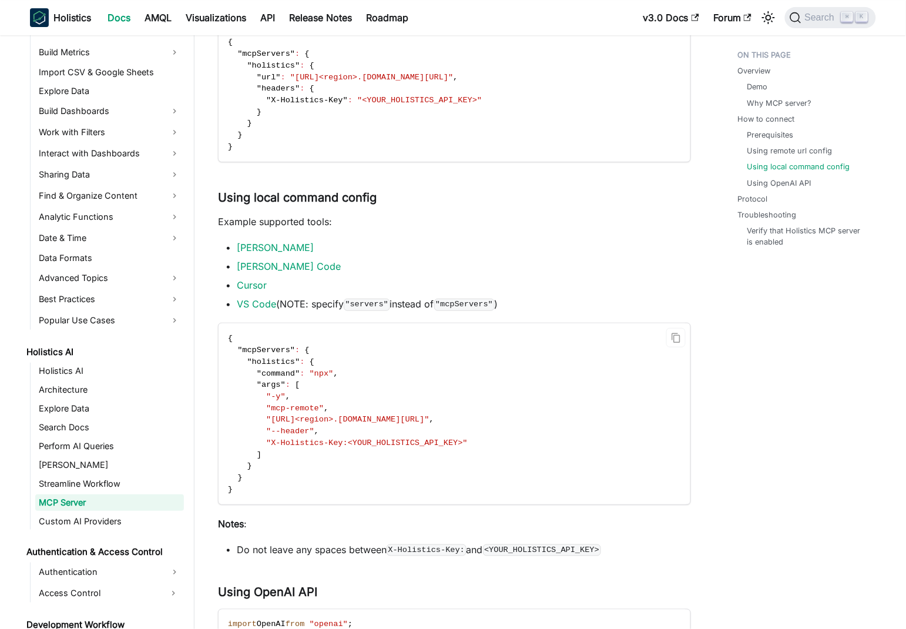
click at [345, 350] on code "{ "mcpServers" : { "holistics" : { "command" : "npx" , "args" : [ "-y" , "mcp-r…" at bounding box center [454, 413] width 470 height 181
click at [266, 413] on code "{ "mcpServers" : { "holistics" : { "command" : "npx" , "args" : [ "-y" , "mcp-r…" at bounding box center [454, 413] width 470 height 181
click at [524, 367] on code "{ "mcpServers" : { "holistics" : { "command" : "npx" , "args" : [ "-y" , "mcp-r…" at bounding box center [454, 413] width 470 height 181
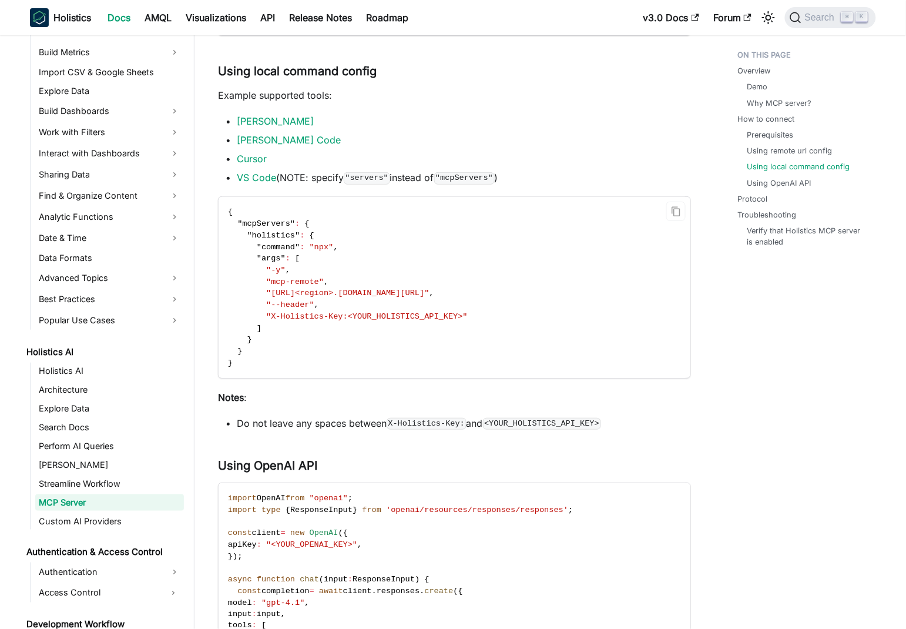
scroll to position [1278, 0]
click at [419, 170] on li "VS Code (NOTE: specify "servers" instead of "mcpServers" )" at bounding box center [464, 176] width 454 height 14
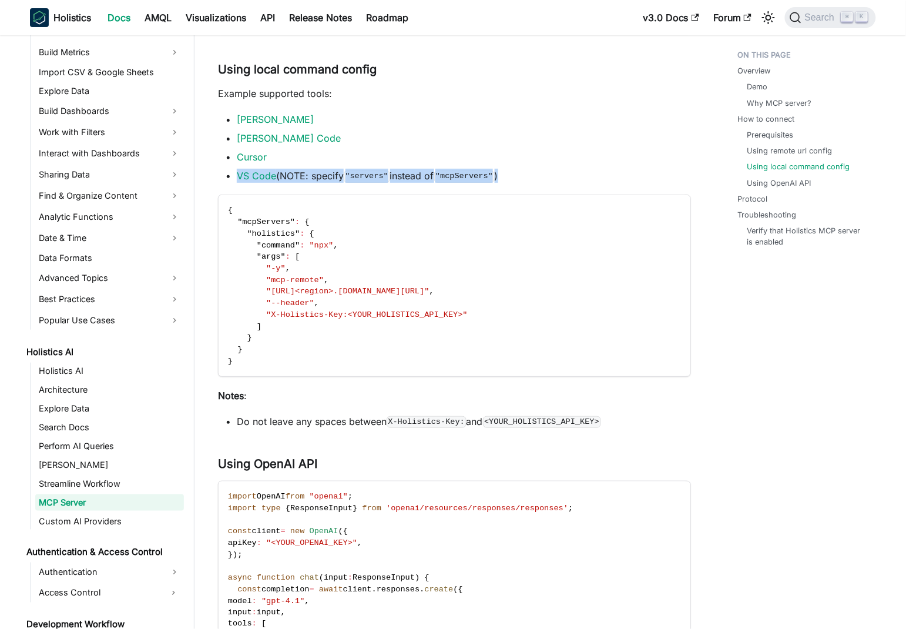
click at [419, 170] on li "VS Code (NOTE: specify "servers" instead of "mcpServers" )" at bounding box center [464, 176] width 454 height 14
click at [545, 173] on li "VS Code (NOTE: specify "servers" instead of "mcpServers" )" at bounding box center [464, 176] width 454 height 14
click at [408, 173] on li "VS Code (NOTE: specify "servers" instead of "mcpServers" )" at bounding box center [464, 176] width 454 height 14
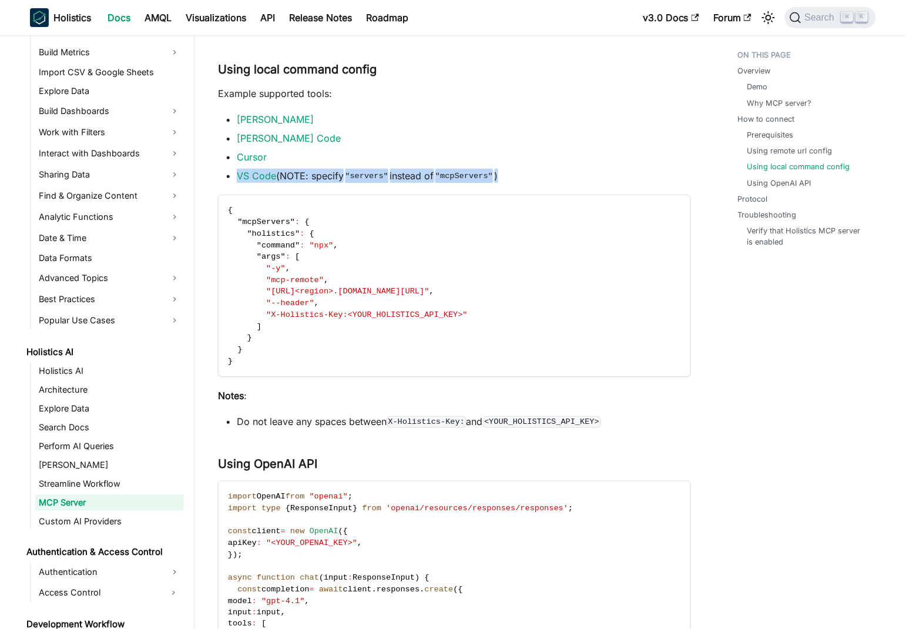
click at [554, 176] on li "VS Code (NOTE: specify "servers" instead of "mcpServers" )" at bounding box center [464, 176] width 454 height 14
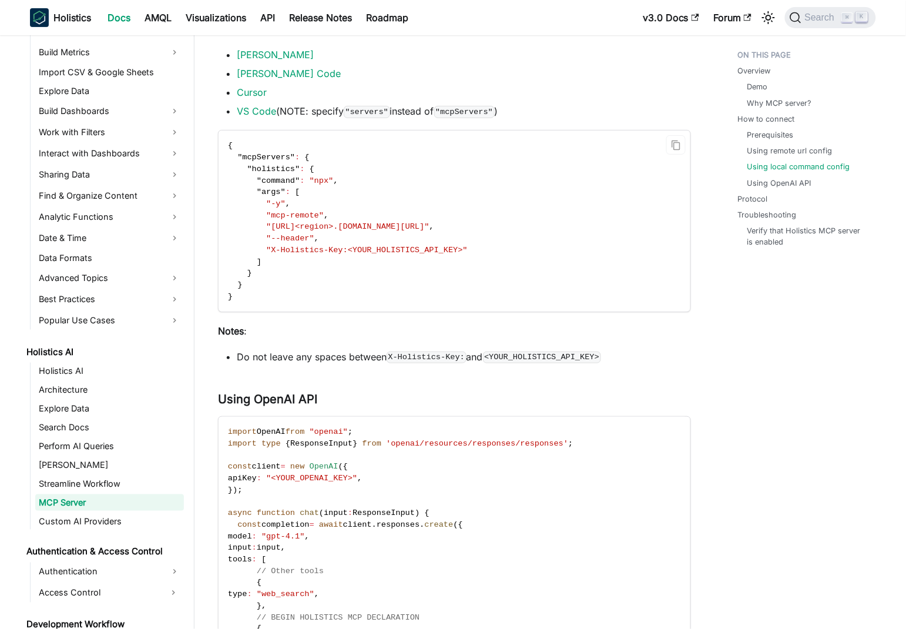
scroll to position [1407, 0]
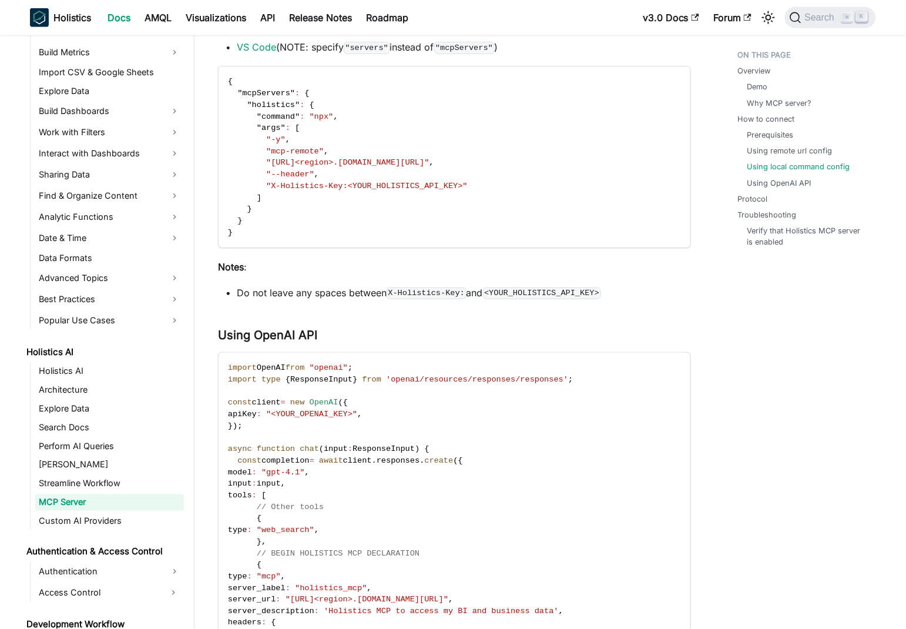
click at [289, 297] on li "Do not leave any spaces between X-Holistics-Key: and <YOUR_HOLISTICS_API_KEY>" at bounding box center [464, 293] width 454 height 14
drag, startPoint x: 289, startPoint y: 297, endPoint x: 630, endPoint y: 289, distance: 340.9
click at [630, 289] on li "Do not leave any spaces between X-Holistics-Key: and <YOUR_HOLISTICS_API_KEY>" at bounding box center [464, 293] width 454 height 14
click at [522, 296] on code "<YOUR_HOLISTICS_API_KEY>" at bounding box center [542, 293] width 118 height 12
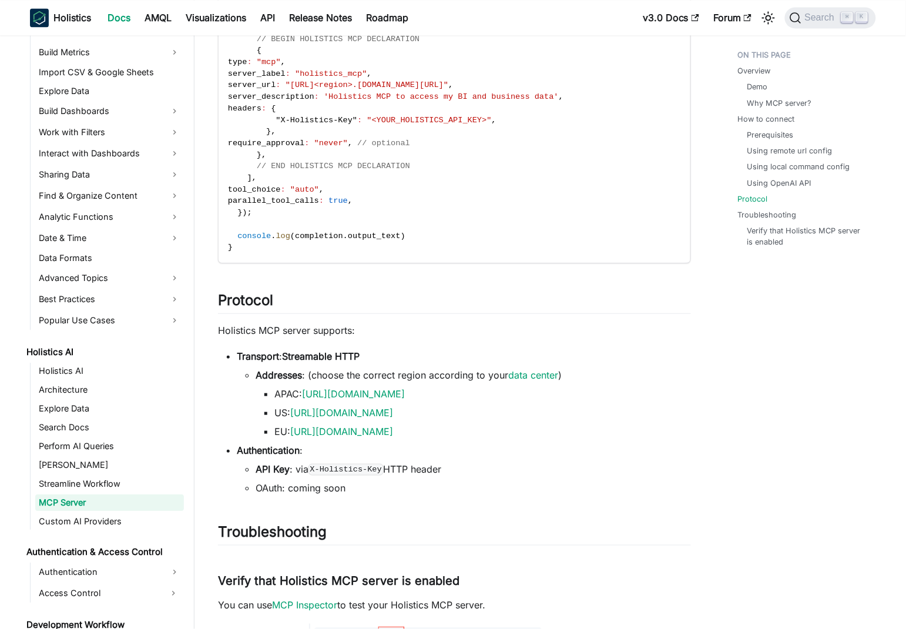
scroll to position [1943, 0]
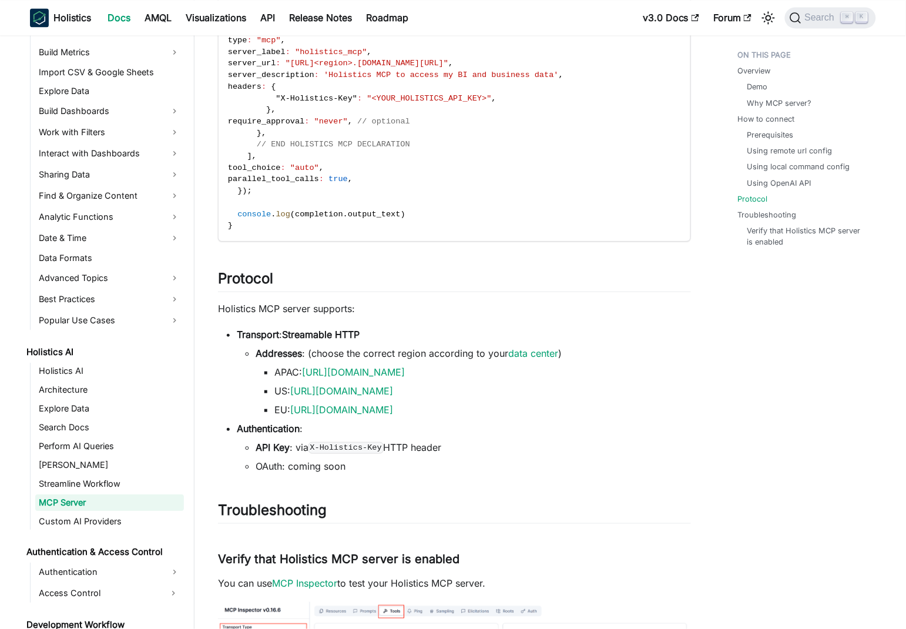
click at [628, 405] on li "EU: [URL][DOMAIN_NAME]" at bounding box center [482, 410] width 417 height 14
click at [531, 351] on link "data center" at bounding box center [533, 353] width 50 height 12
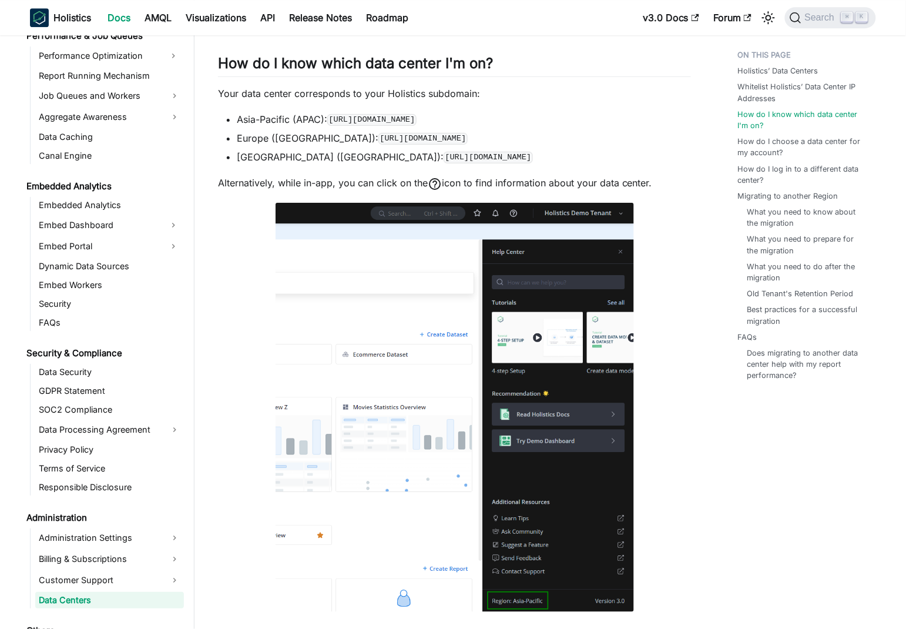
scroll to position [1140, 0]
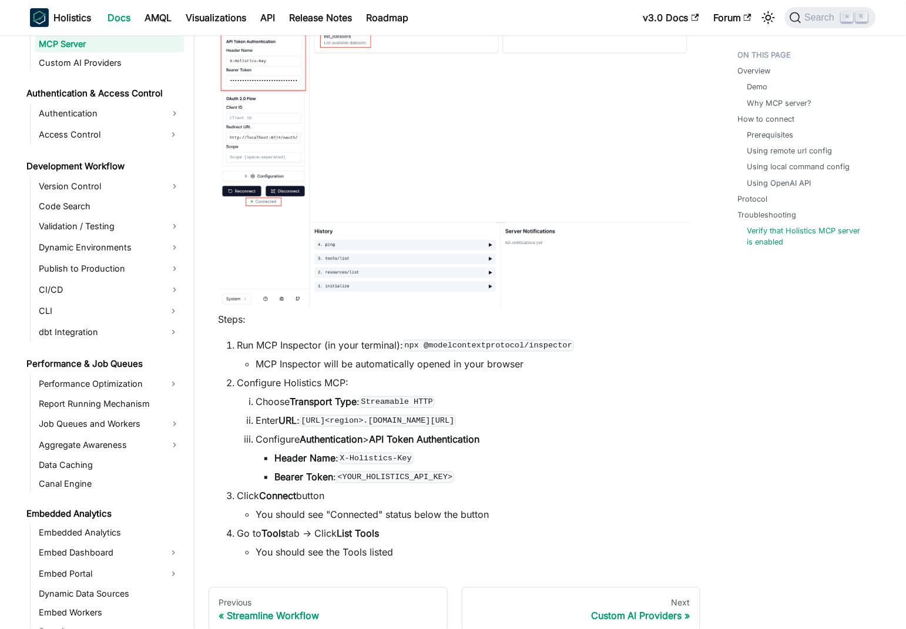
scroll to position [2711, 0]
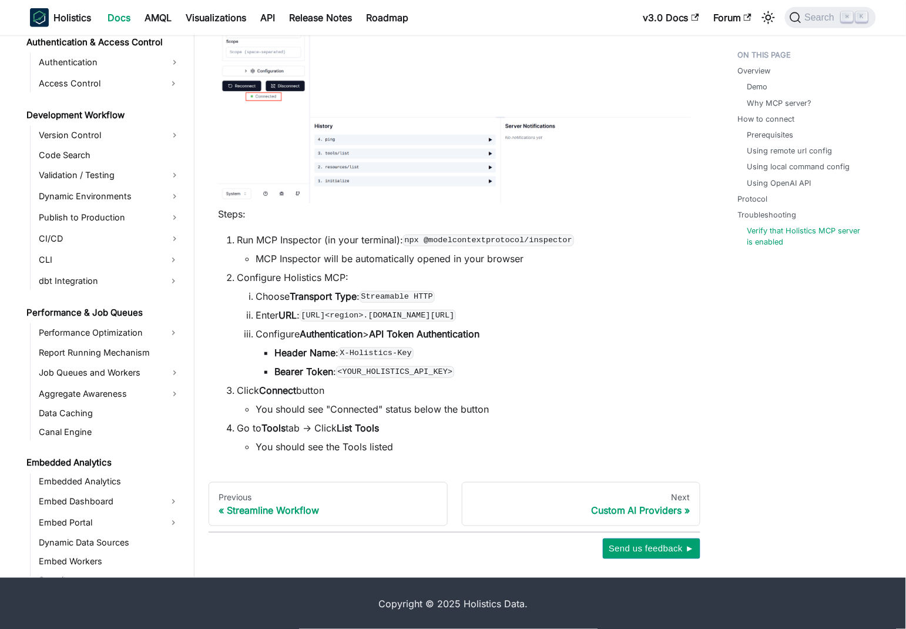
click at [294, 236] on li "Run MCP Inspector (in your terminal): npx @modelcontextprotocol/inspector MCP I…" at bounding box center [464, 249] width 454 height 33
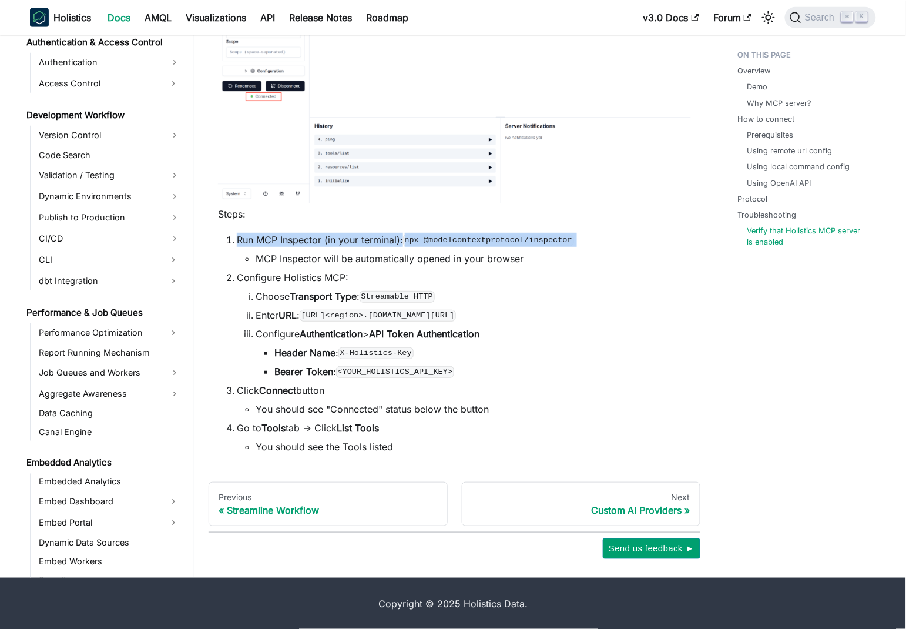
click at [294, 236] on li "Run MCP Inspector (in your terminal): npx @modelcontextprotocol/inspector MCP I…" at bounding box center [464, 249] width 454 height 33
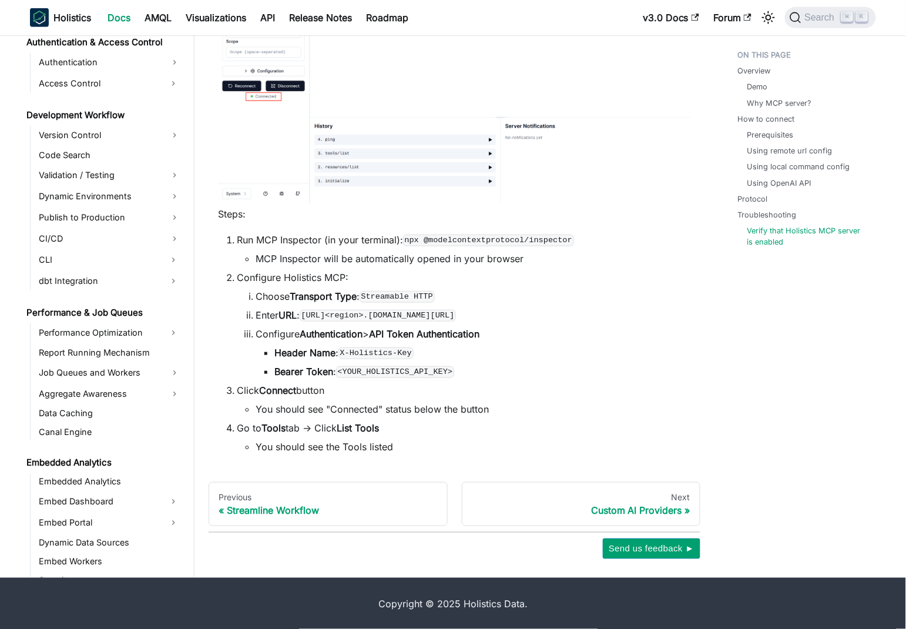
click at [429, 254] on li "MCP Inspector will be automatically opened in your browser" at bounding box center [473, 259] width 435 height 14
drag, startPoint x: 538, startPoint y: 294, endPoint x: 542, endPoint y: 290, distance: 6.2
click at [539, 293] on li "Choose Transport Type : Streamable HTTP" at bounding box center [473, 296] width 435 height 14
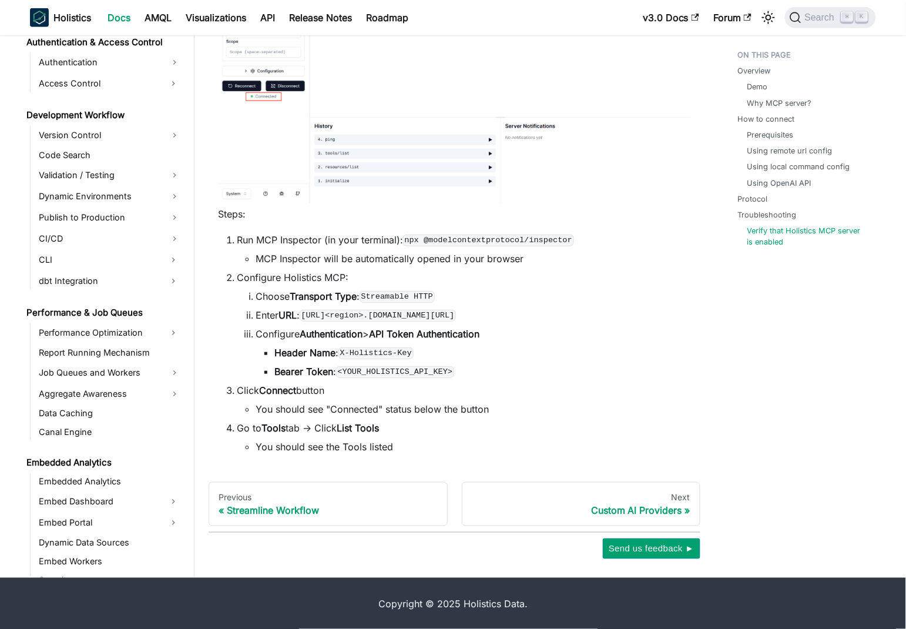
click at [237, 234] on li "Run MCP Inspector (in your terminal): npx @modelcontextprotocol/inspector MCP I…" at bounding box center [464, 249] width 454 height 33
drag, startPoint x: 233, startPoint y: 234, endPoint x: 581, endPoint y: 243, distance: 348.6
click at [581, 243] on li "Run MCP Inspector (in your terminal): npx @modelcontextprotocol/inspector MCP I…" at bounding box center [464, 249] width 454 height 33
click at [360, 267] on ol "Run MCP Inspector (in your terminal): npx @modelcontextprotocol/inspector MCP I…" at bounding box center [454, 343] width 473 height 221
click at [256, 253] on li "MCP Inspector will be automatically opened in your browser" at bounding box center [473, 259] width 435 height 14
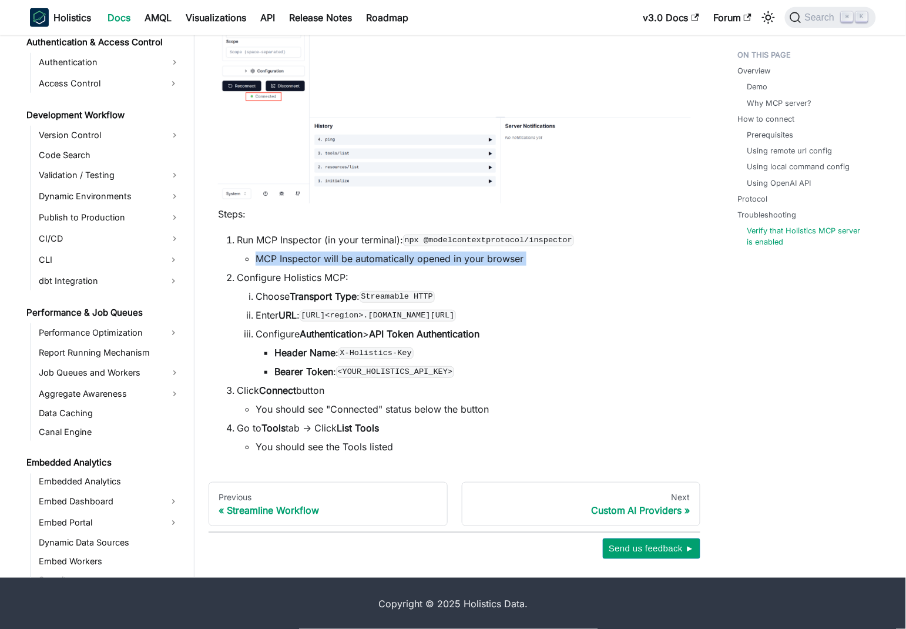
drag, startPoint x: 255, startPoint y: 253, endPoint x: 522, endPoint y: 265, distance: 267.7
click at [529, 257] on li "MCP Inspector will be automatically opened in your browser" at bounding box center [473, 259] width 435 height 14
click at [494, 296] on li "Choose Transport Type : Streamable HTTP" at bounding box center [473, 296] width 435 height 14
click at [252, 237] on li "Run MCP Inspector (in your terminal): npx @modelcontextprotocol/inspector MCP I…" at bounding box center [464, 249] width 454 height 33
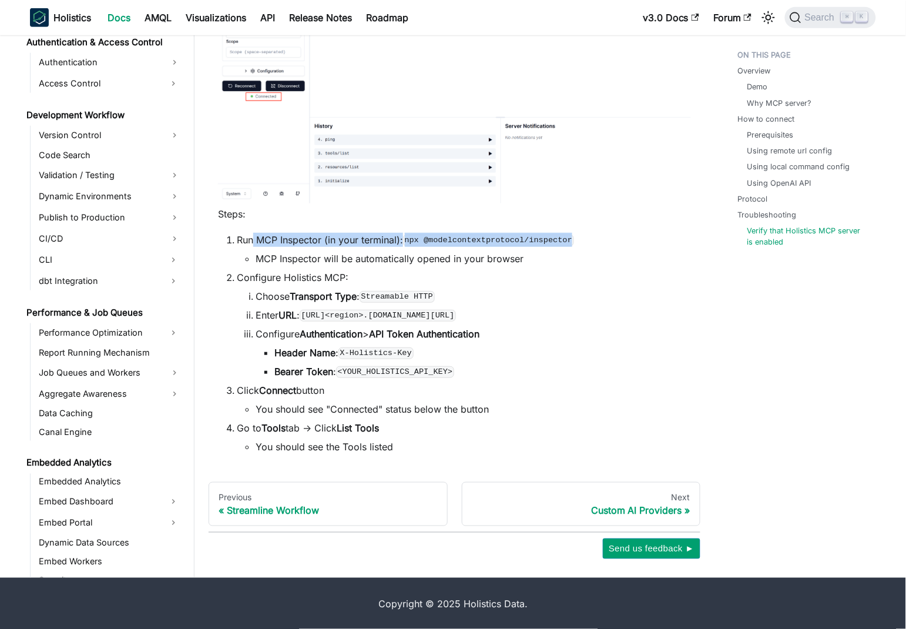
drag, startPoint x: 252, startPoint y: 237, endPoint x: 551, endPoint y: 239, distance: 299.1
click at [554, 238] on li "Run MCP Inspector (in your terminal): npx @modelcontextprotocol/inspector MCP I…" at bounding box center [464, 249] width 454 height 33
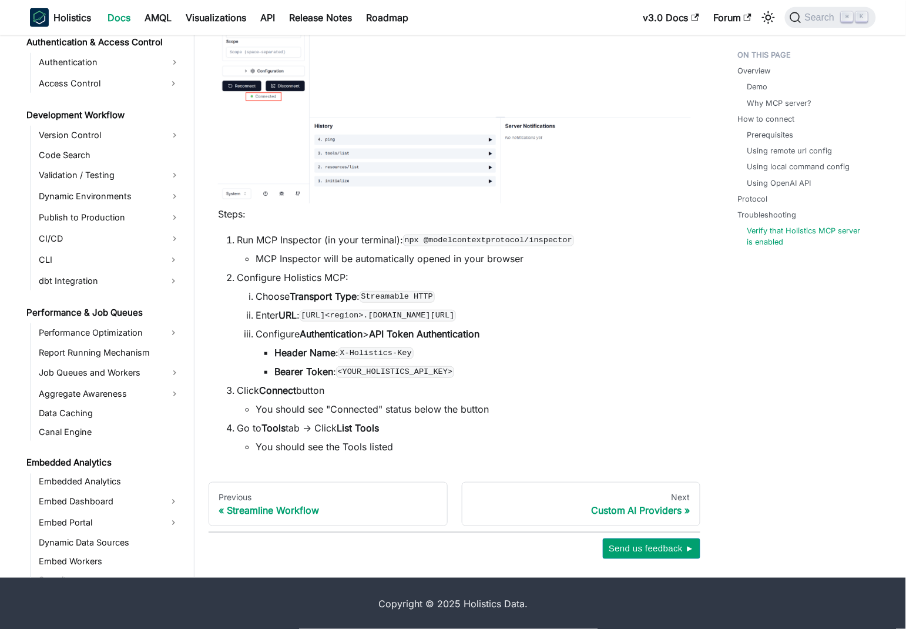
click at [505, 296] on li "Choose Transport Type : Streamable HTTP" at bounding box center [473, 296] width 435 height 14
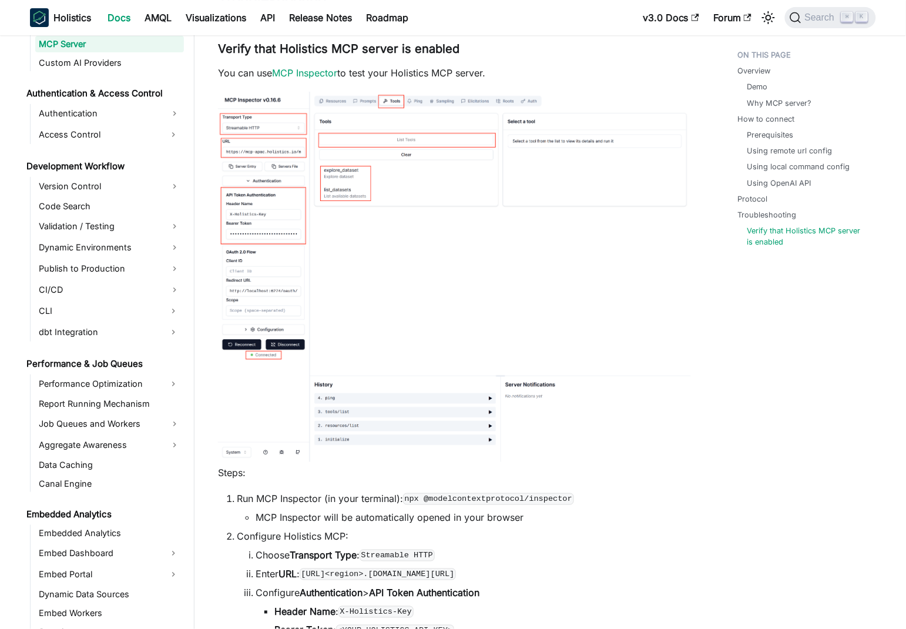
scroll to position [2617, 0]
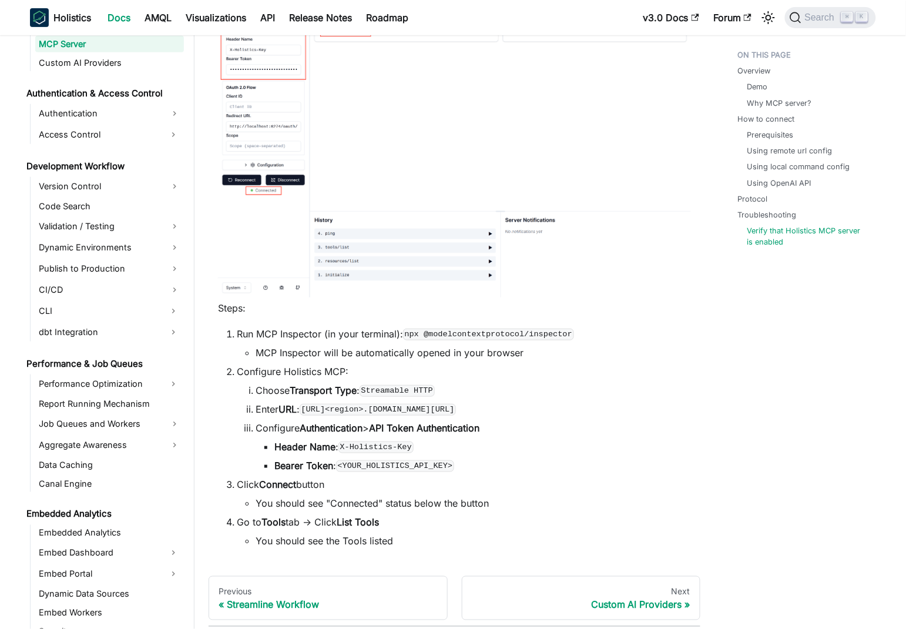
click at [413, 337] on code "npx @modelcontextprotocol/inspector" at bounding box center [488, 334] width 171 height 12
drag, startPoint x: 413, startPoint y: 337, endPoint x: 545, endPoint y: 330, distance: 131.8
click at [545, 330] on code "npx @modelcontextprotocol/inspector" at bounding box center [488, 334] width 171 height 12
copy code "npx @modelcontextprotocol/inspector"
click at [270, 353] on li "MCP Inspector will be automatically opened in your browser" at bounding box center [473, 353] width 435 height 14
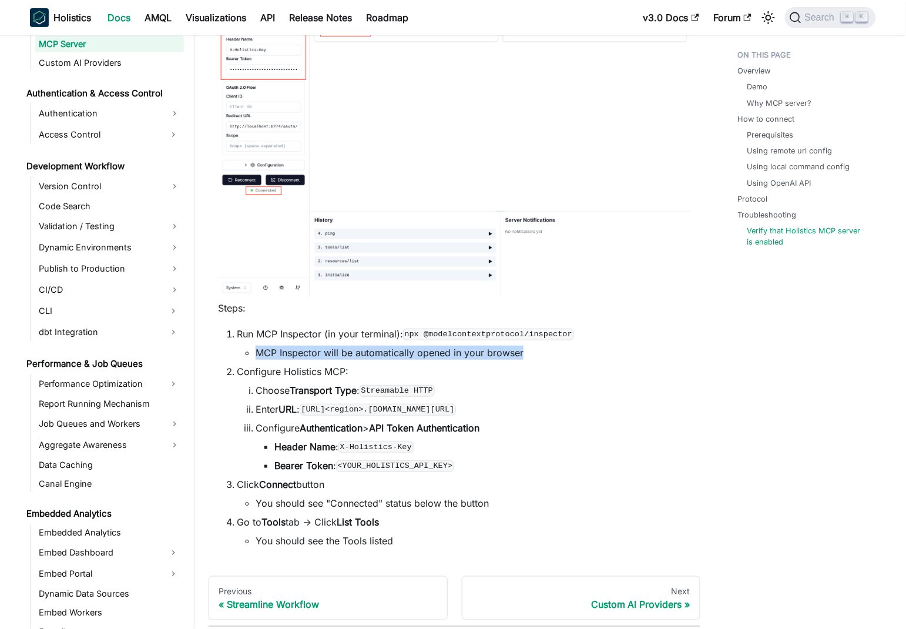
drag, startPoint x: 270, startPoint y: 353, endPoint x: 495, endPoint y: 351, distance: 225.7
click at [497, 350] on li "MCP Inspector will be automatically opened in your browser" at bounding box center [473, 353] width 435 height 14
click at [372, 354] on li "MCP Inspector will be automatically opened in your browser" at bounding box center [473, 353] width 435 height 14
click at [334, 391] on strong "Transport Type" at bounding box center [323, 390] width 67 height 12
click at [387, 412] on code "[URL]<region>.[DOMAIN_NAME][URL]" at bounding box center [378, 410] width 156 height 12
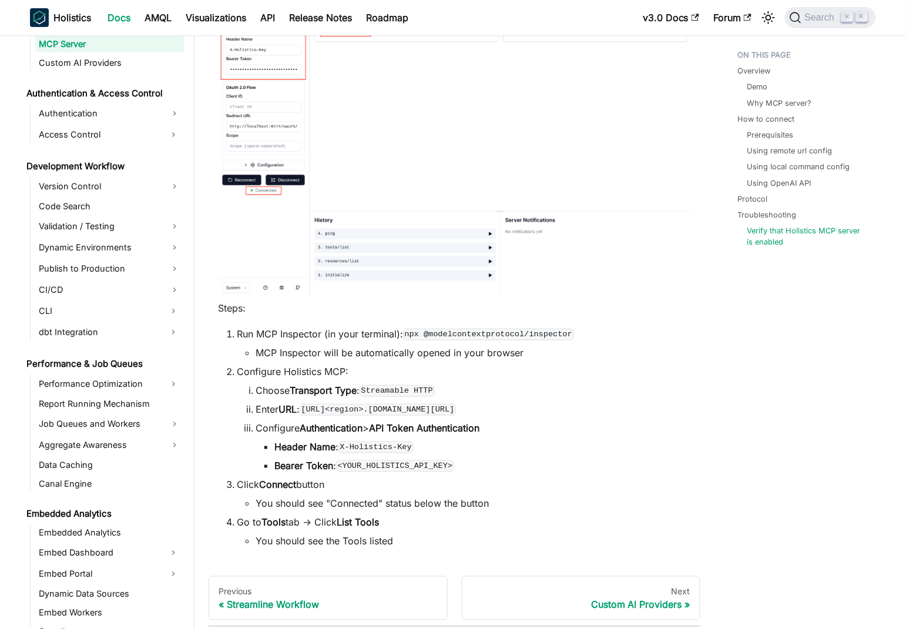
click at [314, 410] on code "[URL]<region>.[DOMAIN_NAME][URL]" at bounding box center [378, 410] width 156 height 12
drag, startPoint x: 314, startPoint y: 410, endPoint x: 474, endPoint y: 411, distance: 159.8
click at [456, 411] on code "[URL]<region>.[DOMAIN_NAME][URL]" at bounding box center [378, 410] width 156 height 12
copy code "[URL]<region>.[DOMAIN_NAME][URL]"
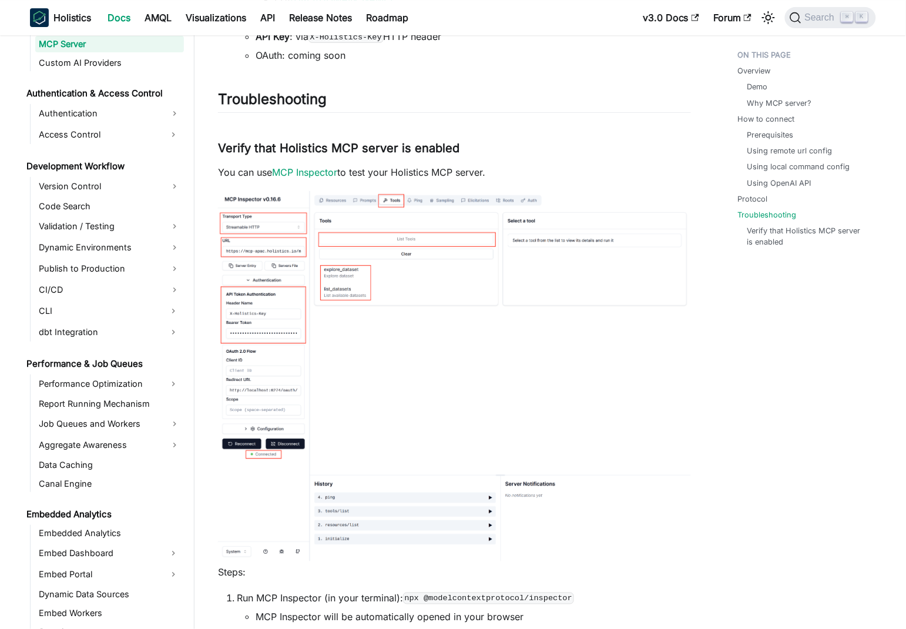
scroll to position [2711, 0]
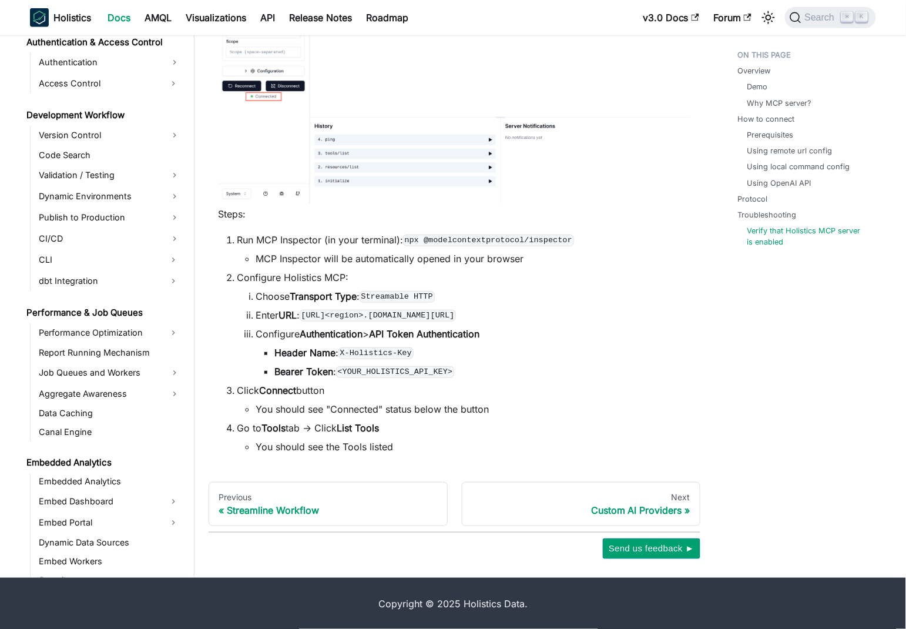
click at [299, 330] on li "Configure Authentication > API Token Authentication Header Name : X-Holistics-K…" at bounding box center [473, 353] width 435 height 52
drag, startPoint x: 258, startPoint y: 280, endPoint x: 410, endPoint y: 271, distance: 151.8
click at [354, 276] on li "Configure Holistics MCP: Choose Transport Type : Streamable HTTP Enter URL : [U…" at bounding box center [464, 324] width 454 height 108
click at [428, 285] on li "Configure Holistics MCP: Choose Transport Type : Streamable HTTP Enter URL : [U…" at bounding box center [464, 324] width 454 height 108
click at [385, 317] on code "[URL]<region>.[DOMAIN_NAME][URL]" at bounding box center [378, 316] width 156 height 12
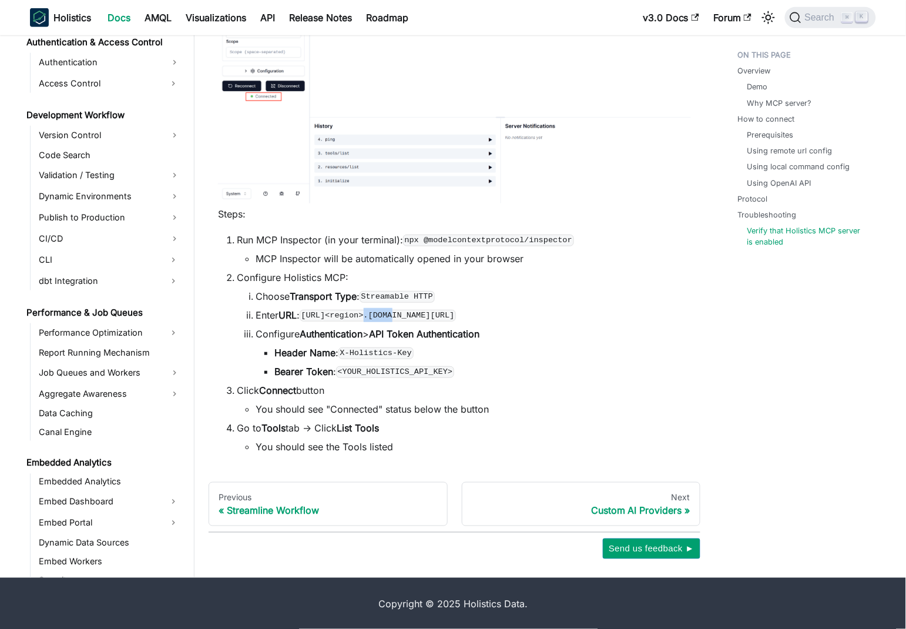
click at [385, 317] on code "[URL]<region>.[DOMAIN_NAME][URL]" at bounding box center [378, 316] width 156 height 12
click at [466, 335] on strong "API Token Authentication" at bounding box center [424, 334] width 110 height 12
drag, startPoint x: 344, startPoint y: 352, endPoint x: 415, endPoint y: 348, distance: 70.6
click at [414, 348] on code "X-Holistics-Key" at bounding box center [375, 353] width 75 height 12
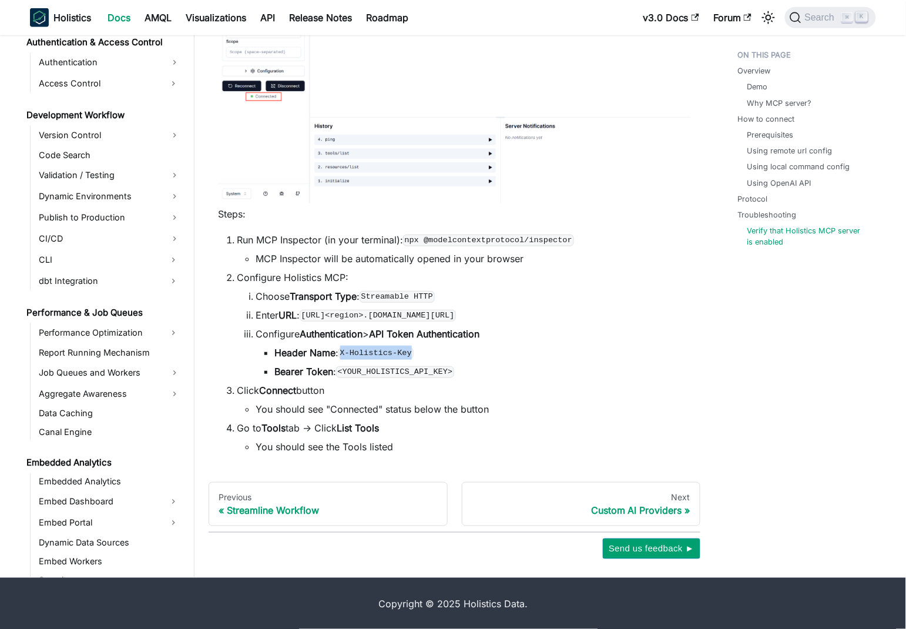
copy code "X-Holistics-Key"
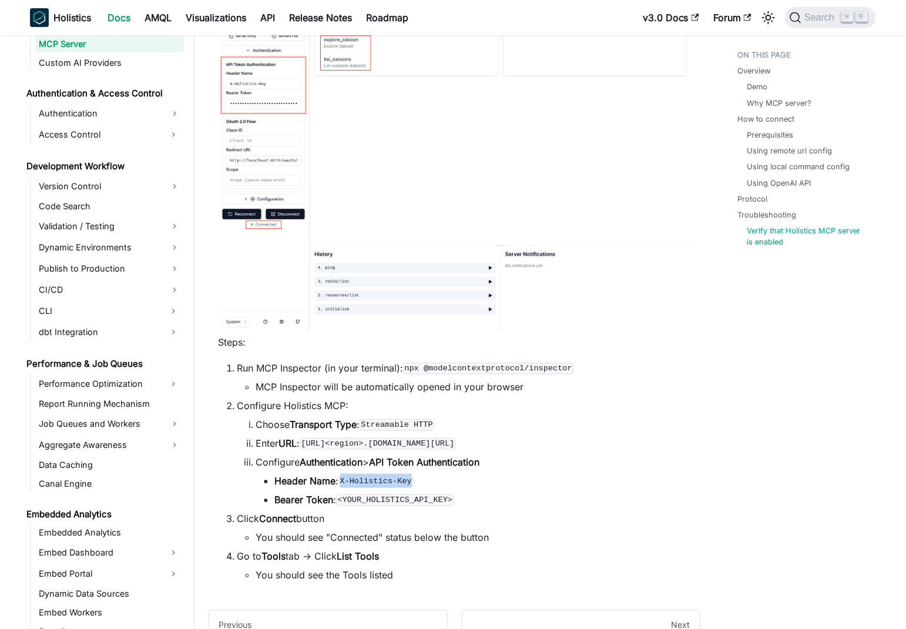
scroll to position [2647, 0]
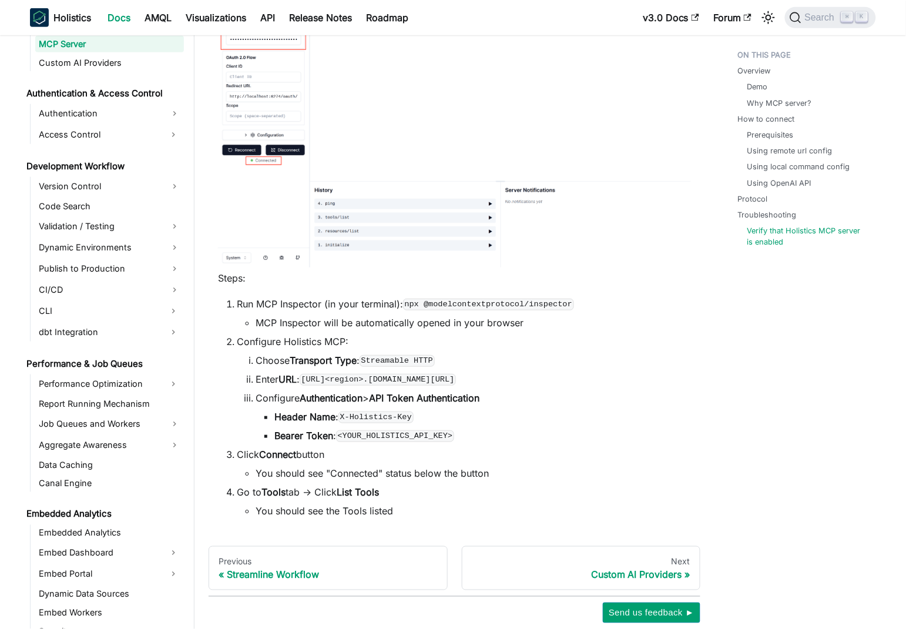
drag, startPoint x: 271, startPoint y: 455, endPoint x: 265, endPoint y: 478, distance: 24.4
click at [271, 455] on strong "Connect" at bounding box center [277, 454] width 37 height 12
click at [261, 478] on li "You should see "Connected" status below the button" at bounding box center [473, 473] width 435 height 14
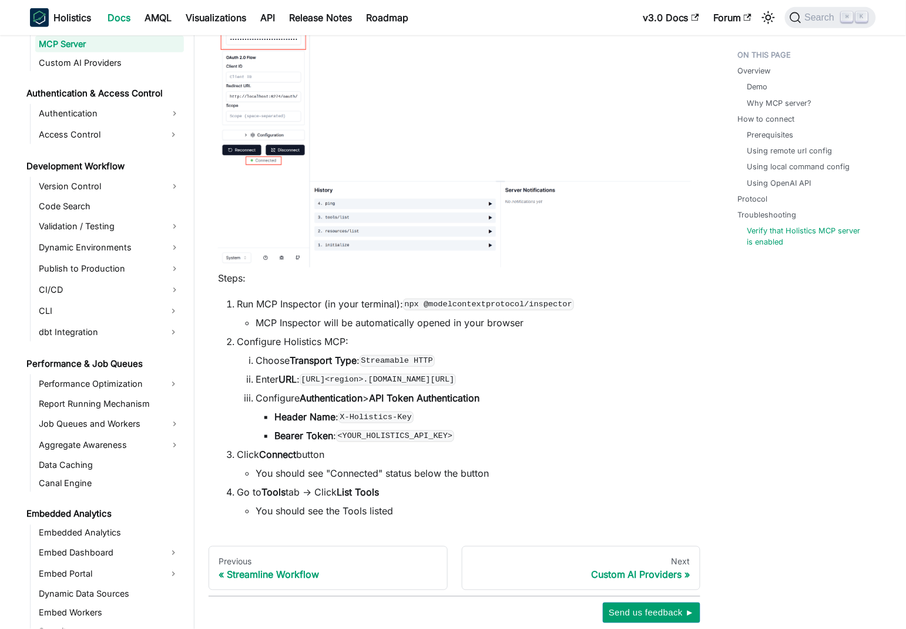
click at [291, 491] on li "Go to Tools tab -> Click List Tools You should see the Tools listed" at bounding box center [464, 501] width 454 height 33
click at [367, 441] on code "<YOUR_HOLISTICS_API_KEY>" at bounding box center [395, 436] width 118 height 12
click at [250, 457] on li "Click Connect button You should see "Connected" status below the button" at bounding box center [464, 463] width 454 height 33
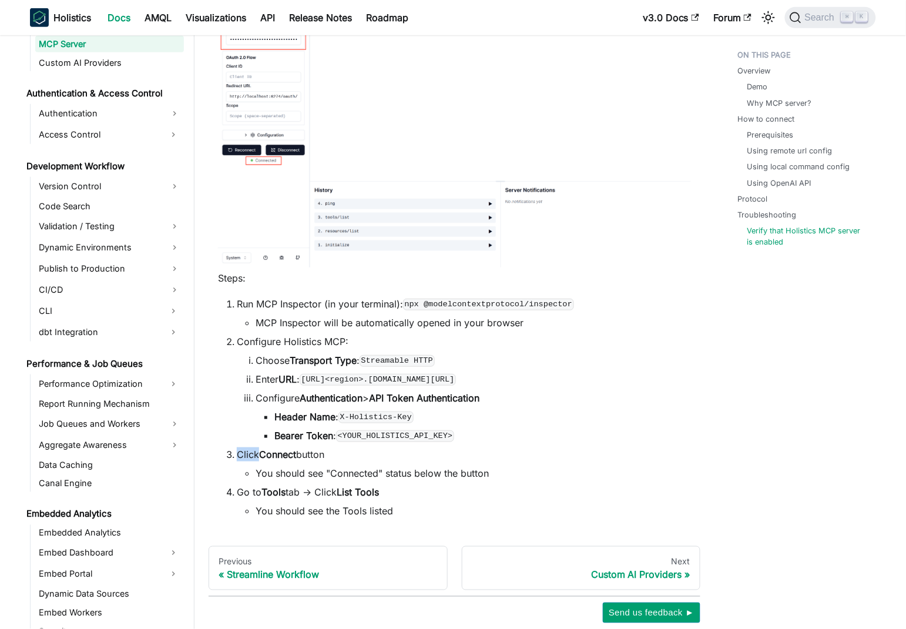
click at [250, 457] on li "Click Connect button You should see "Connected" status below the button" at bounding box center [464, 463] width 454 height 33
click at [439, 474] on li "You should see "Connected" status below the button" at bounding box center [473, 473] width 435 height 14
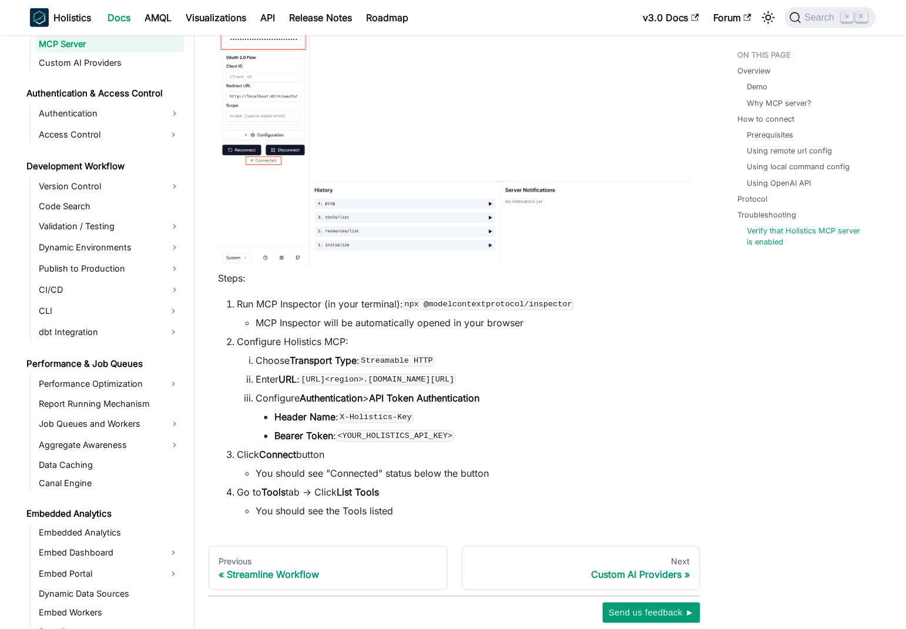
drag, startPoint x: 525, startPoint y: 434, endPoint x: 531, endPoint y: 435, distance: 5.9
click at [528, 434] on li "Bearer Token : <YOUR_HOLISTICS_API_KEY>" at bounding box center [482, 435] width 417 height 14
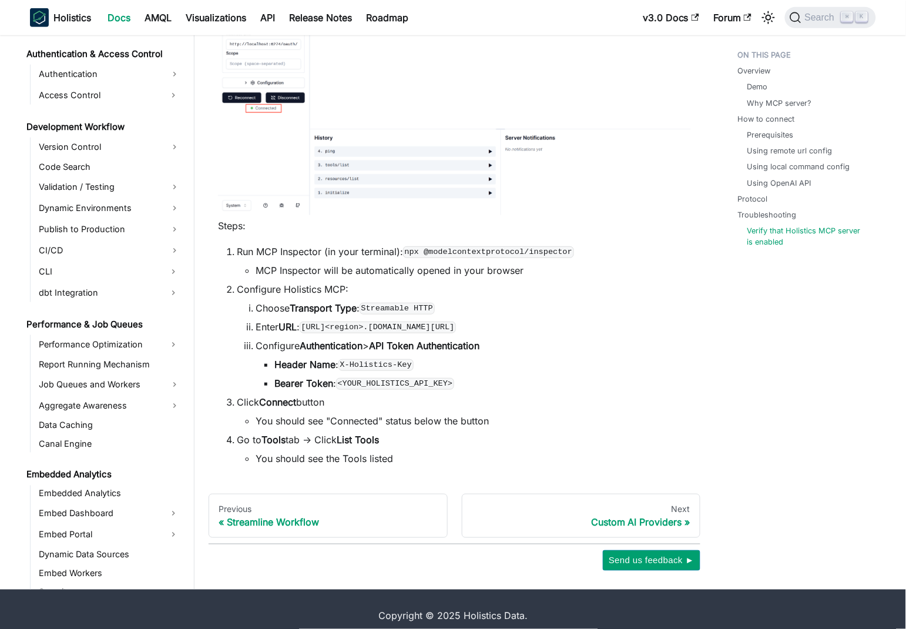
scroll to position [2711, 0]
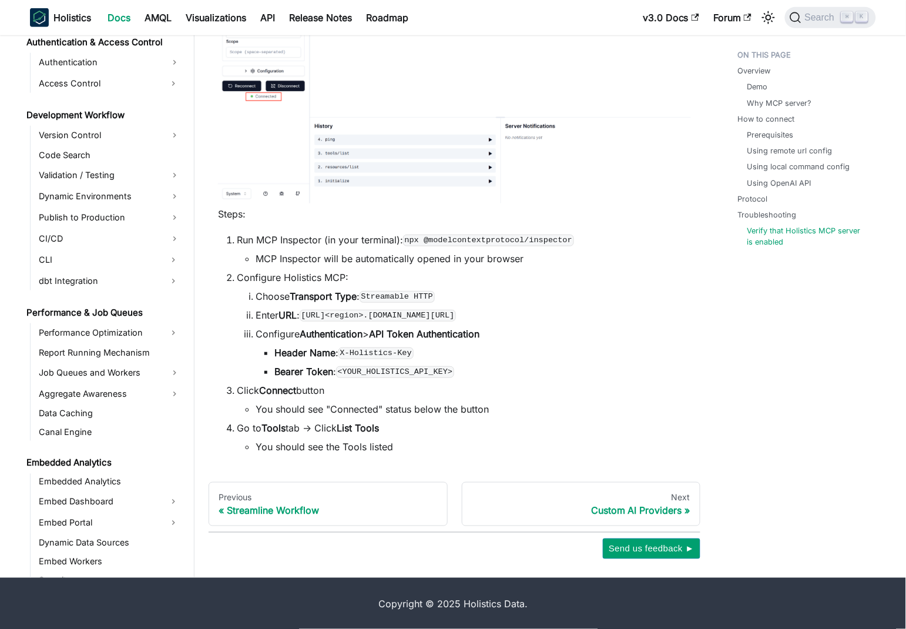
click at [554, 360] on ul "Header Name : X-Holistics-Key Bearer Token : <YOUR_HOLISTICS_API_KEY>" at bounding box center [473, 362] width 435 height 33
click at [410, 330] on strong "API Token Authentication" at bounding box center [424, 334] width 110 height 12
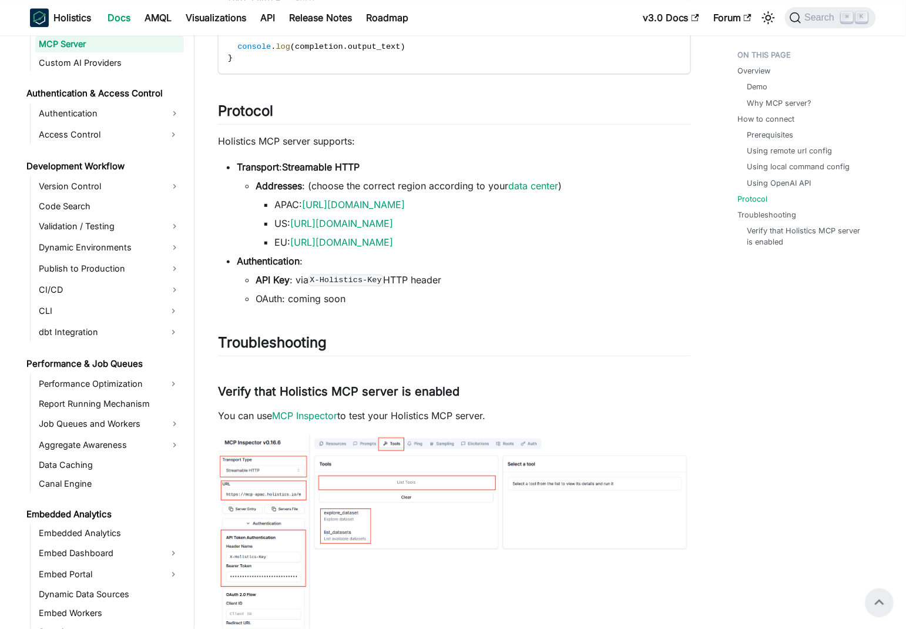
scroll to position [2108, 0]
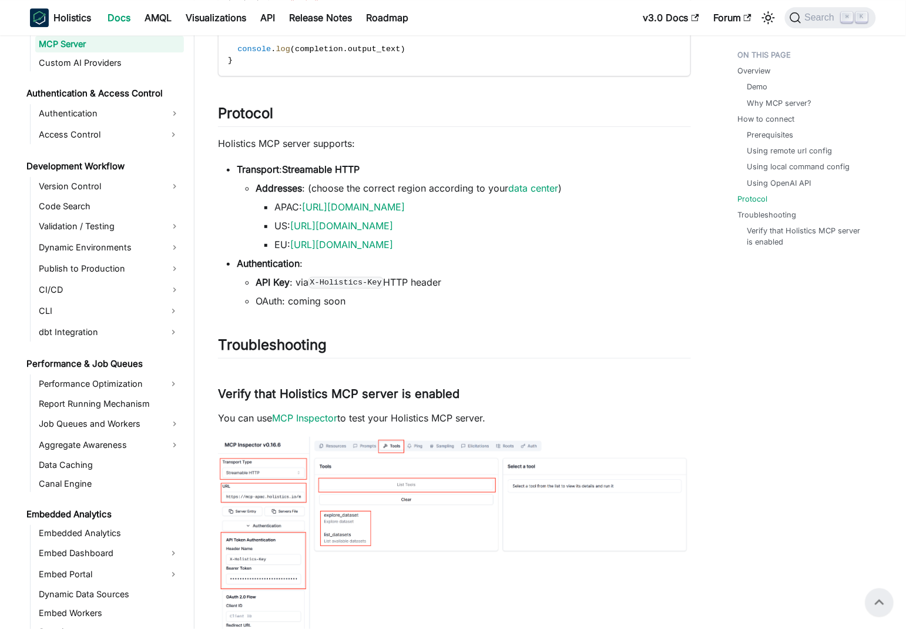
click at [598, 269] on li "Authentication : API Key : via X-Holistics-Key HTTP header OAuth: coming soon" at bounding box center [464, 282] width 454 height 52
click at [432, 185] on li "Addresses : (choose the correct region according to your data center ) APAC: [U…" at bounding box center [473, 216] width 435 height 71
click at [606, 296] on li "OAuth: coming soon" at bounding box center [473, 301] width 435 height 14
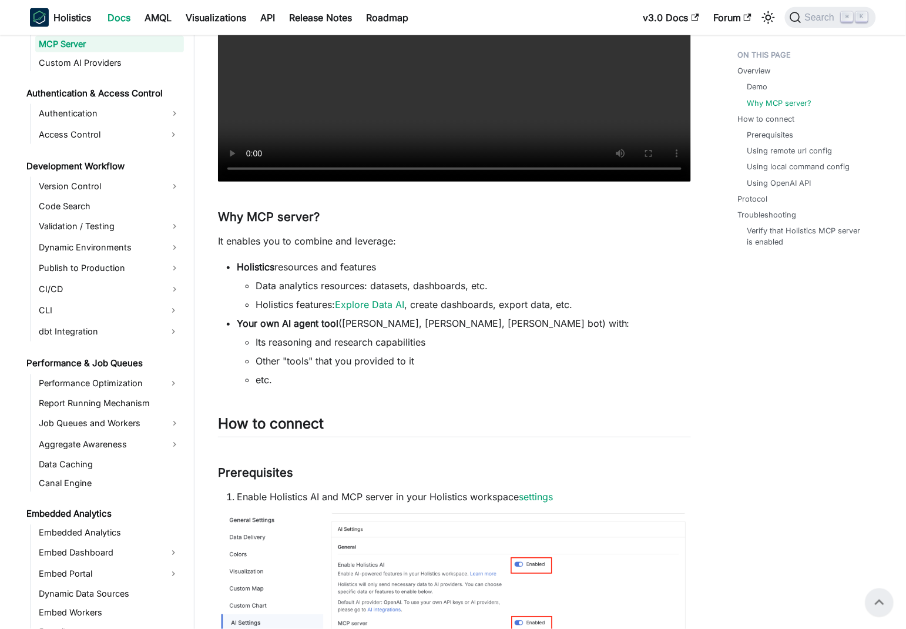
scroll to position [0, 0]
